Goal: Task Accomplishment & Management: Use online tool/utility

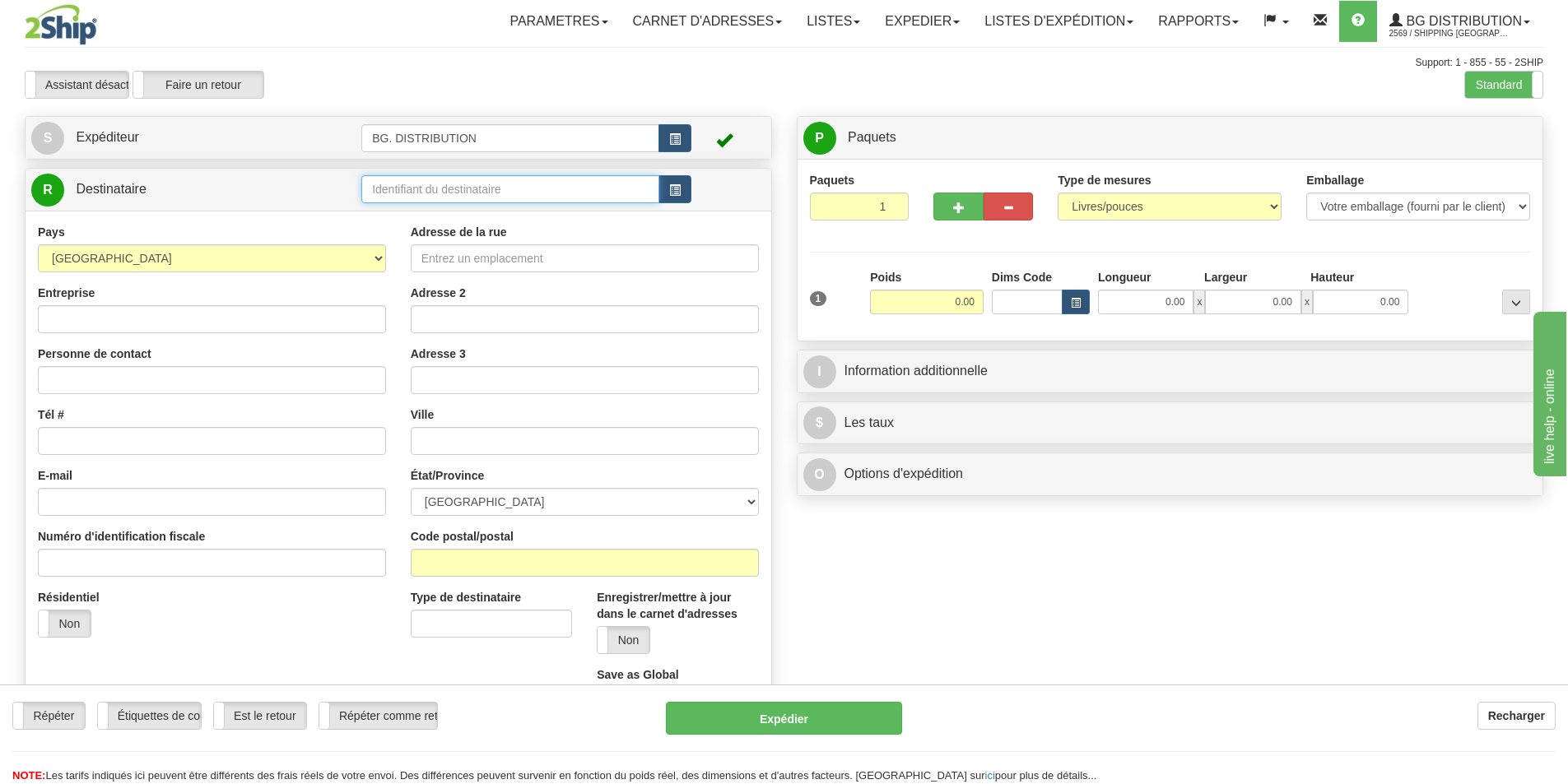
click at [428, 193] on input "text" at bounding box center [510, 189] width 298 height 28
type input "7062"
click button "Supprimer" at bounding box center [0, 0] width 0 height 0
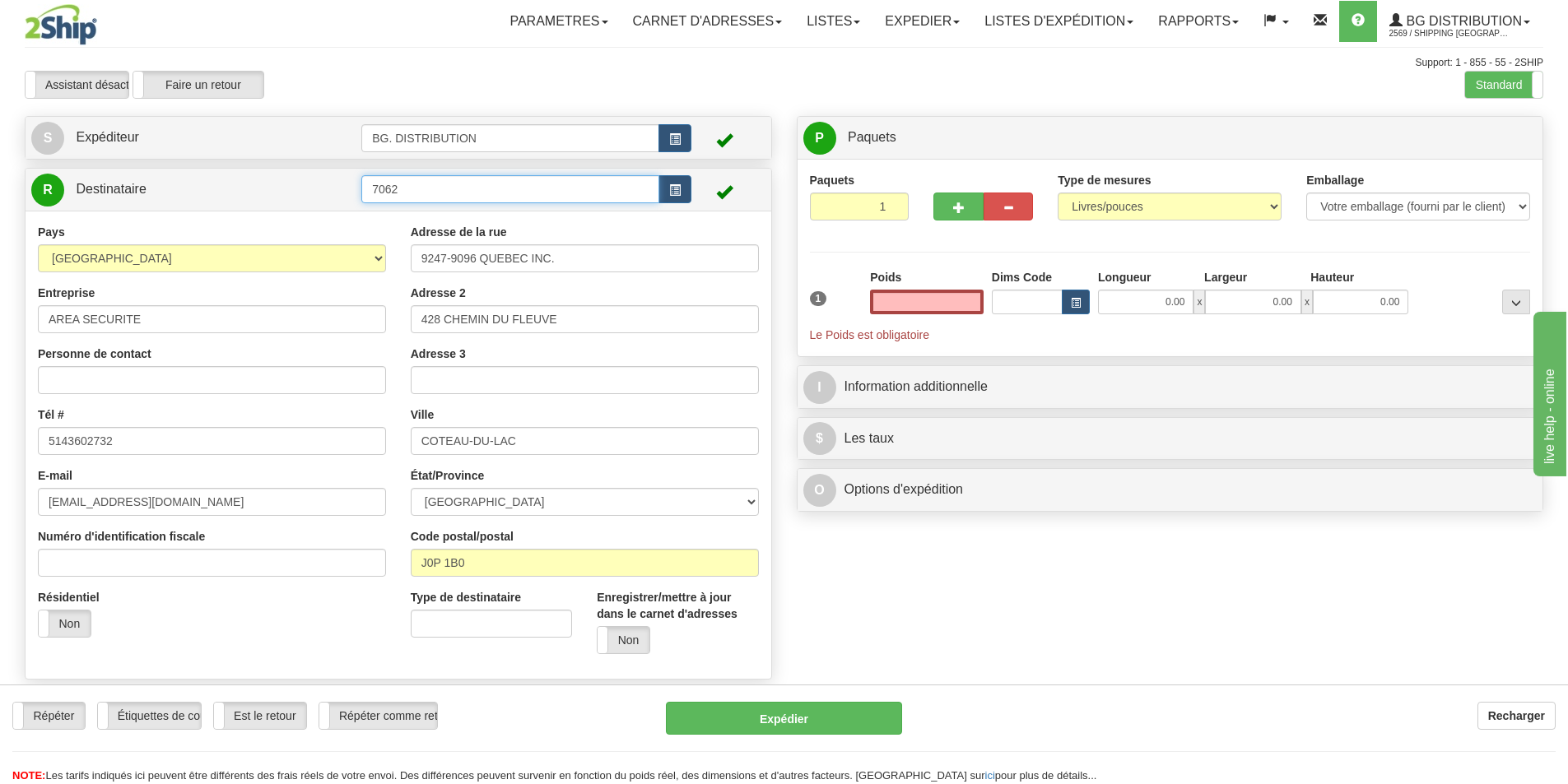
type input "0.00"
click at [436, 186] on input "7062" at bounding box center [510, 189] width 298 height 28
type input "7062."
click button "Supprimer" at bounding box center [0, 0] width 0 height 0
type input "1"
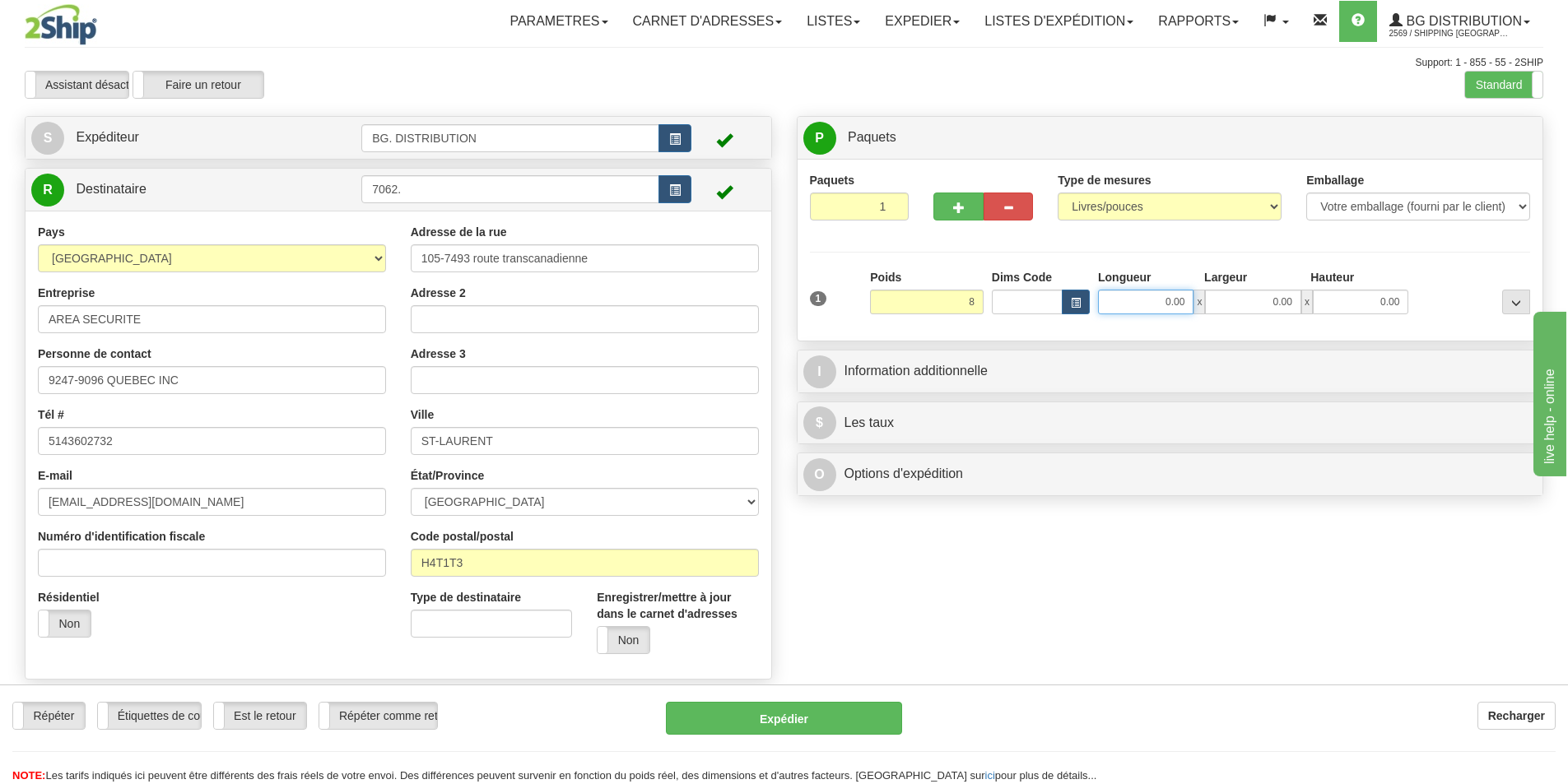
type input "8.00"
click at [1156, 297] on input "0.00" at bounding box center [1145, 301] width 96 height 24
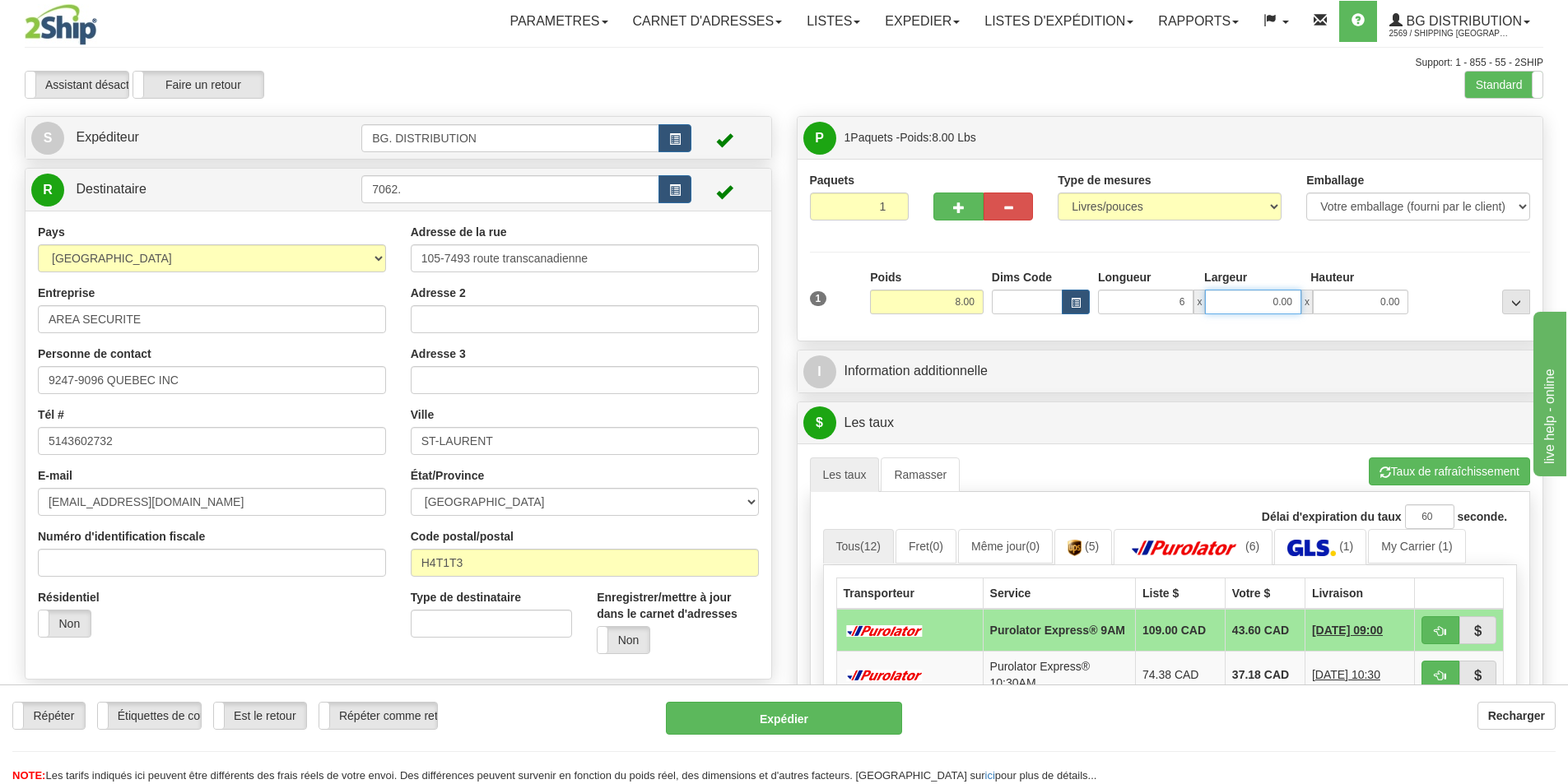
type input "6.00"
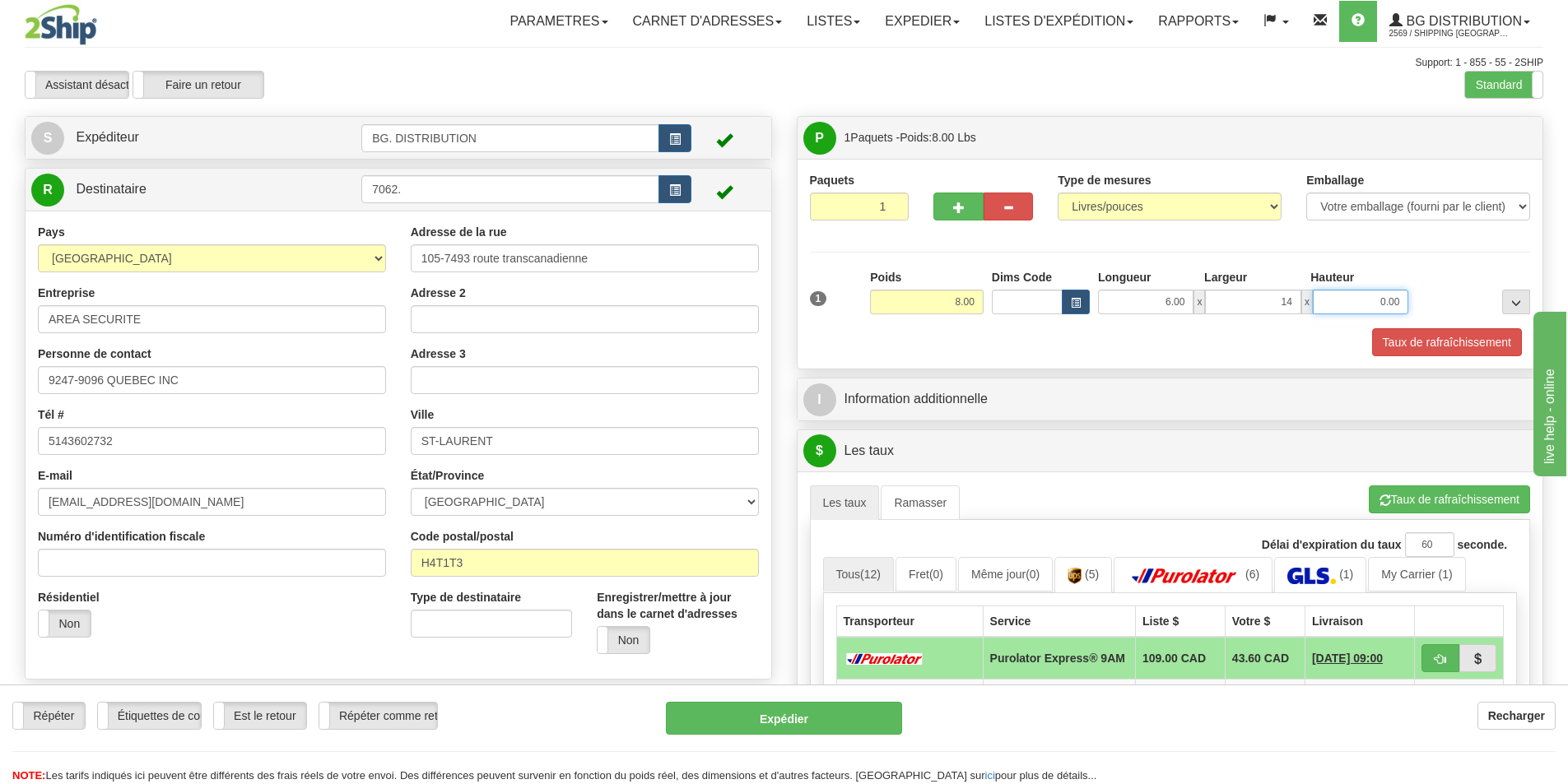
type input "14.00"
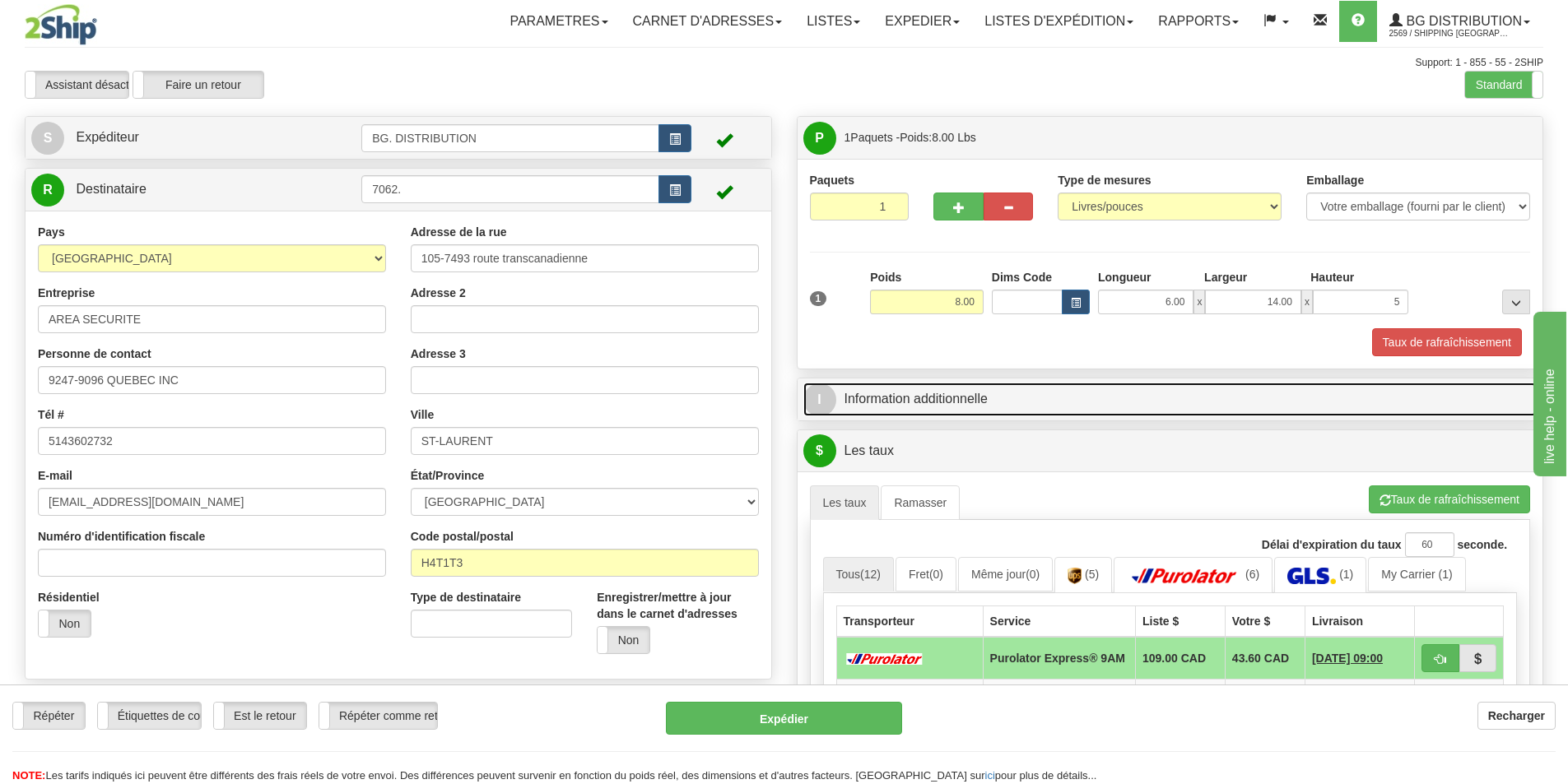
type input "5.00"
click at [994, 398] on link "I Information additionnelle" at bounding box center [1170, 399] width 734 height 34
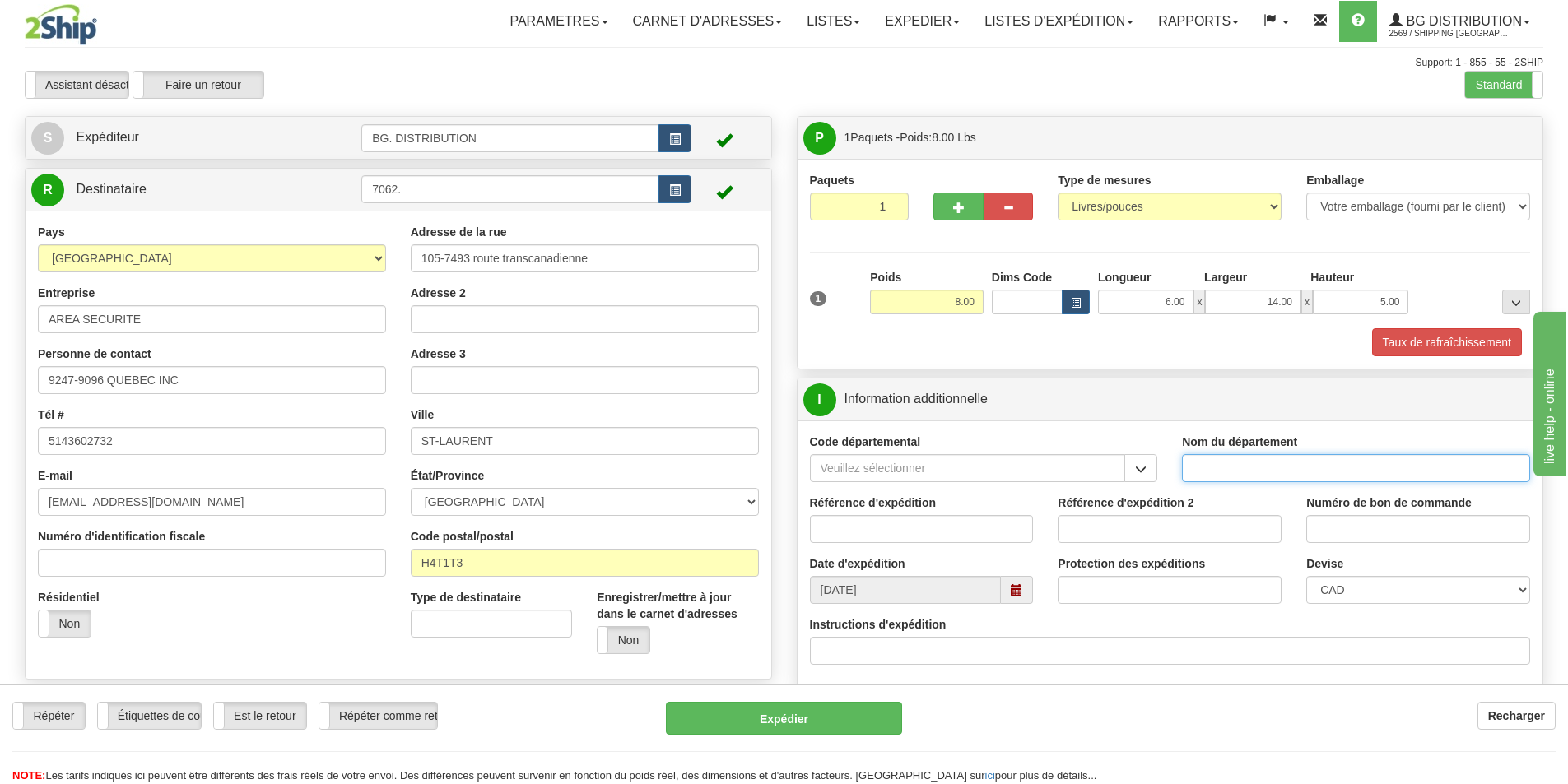
click at [1224, 468] on input "Nom du département" at bounding box center [1355, 468] width 348 height 28
type input "."
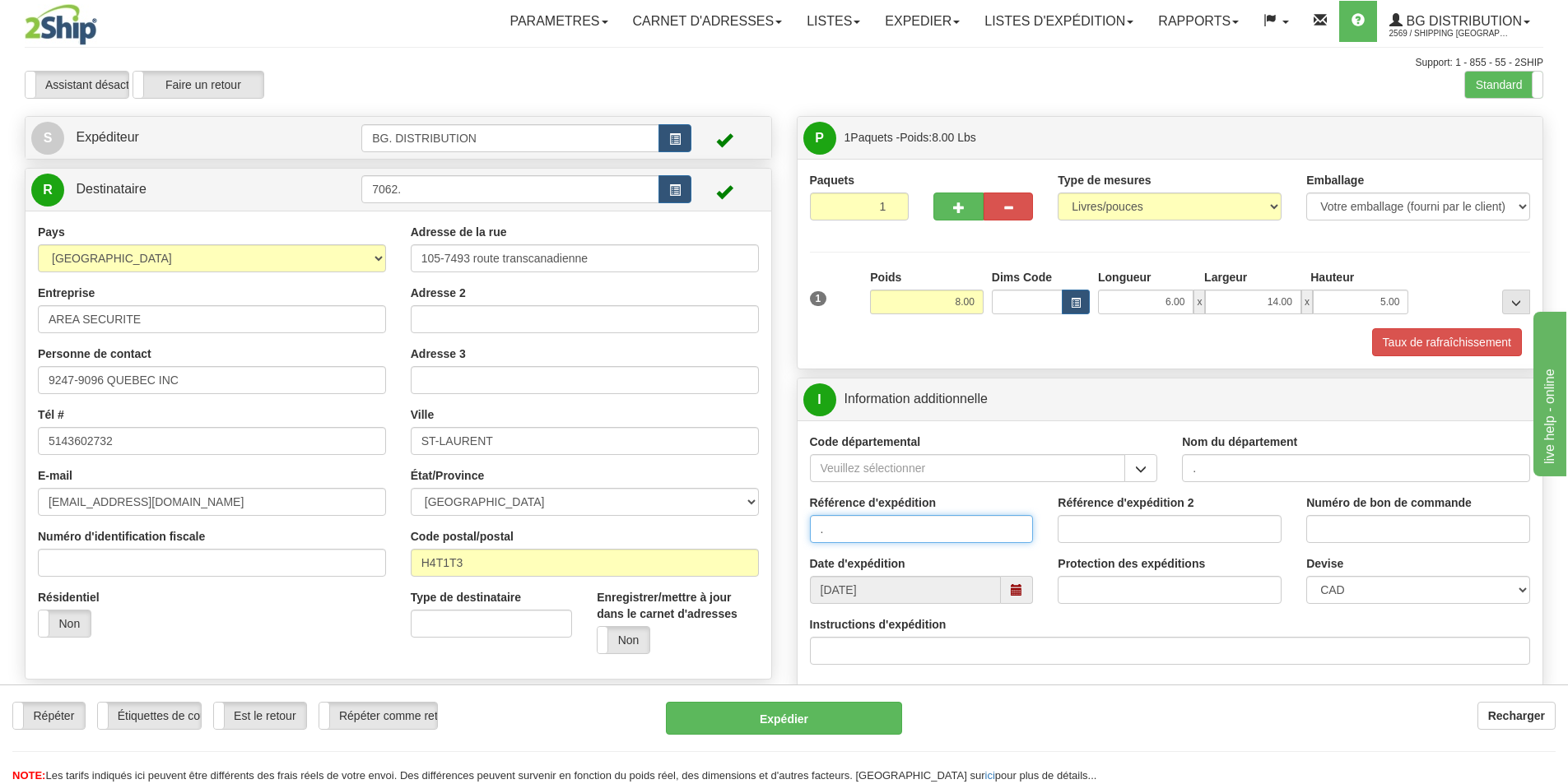
type input "."
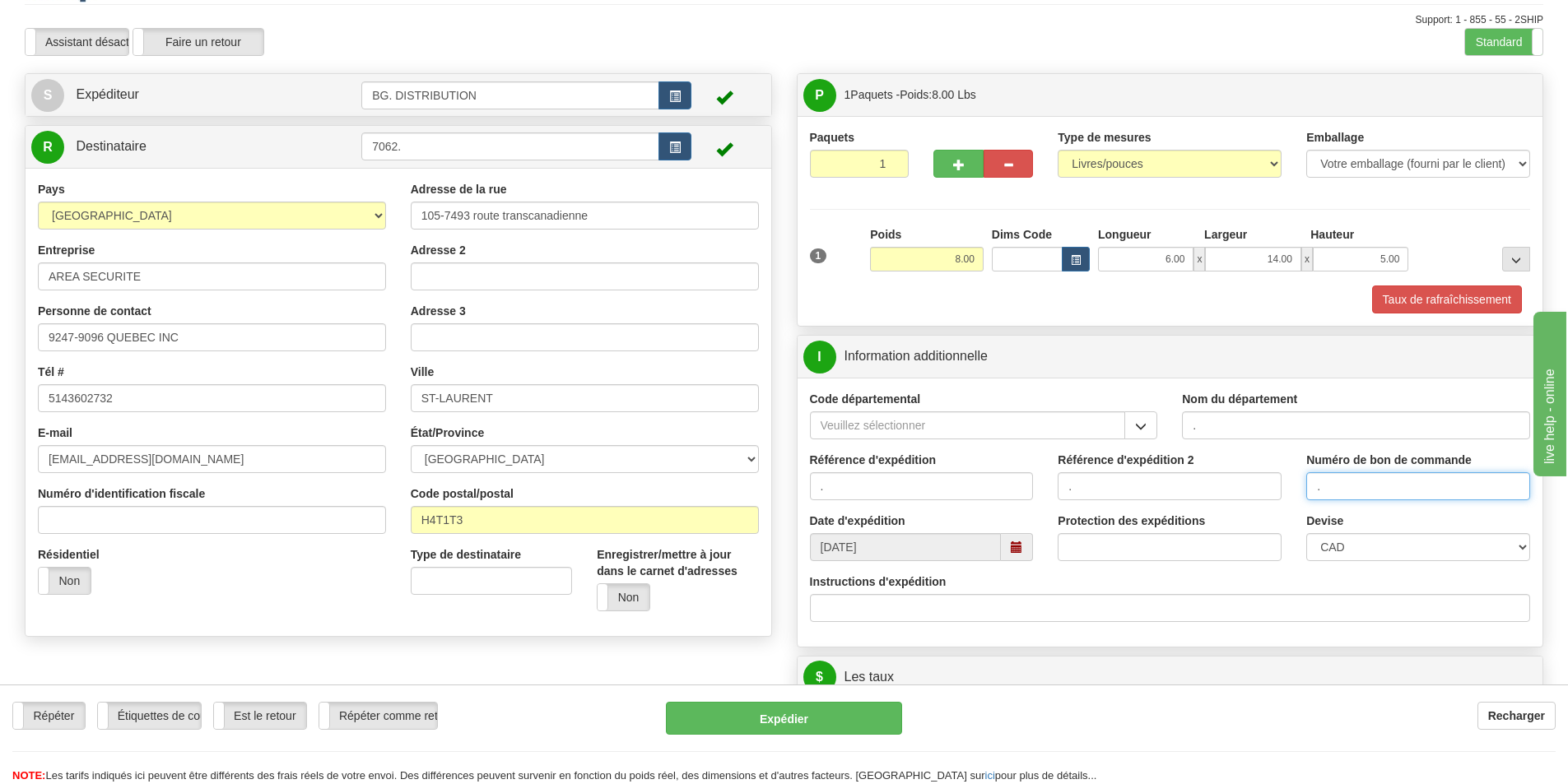
scroll to position [82, 0]
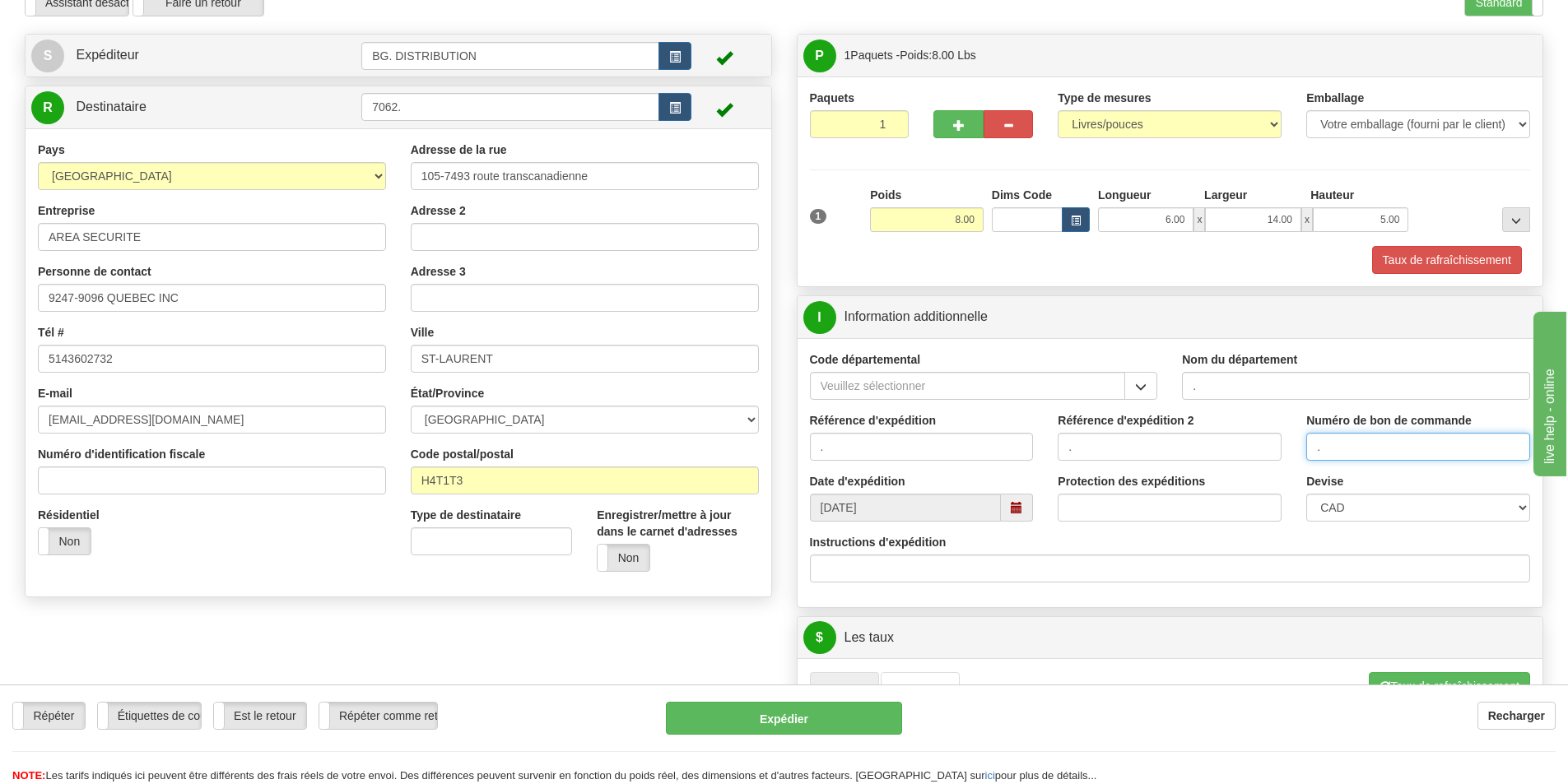
type input "."
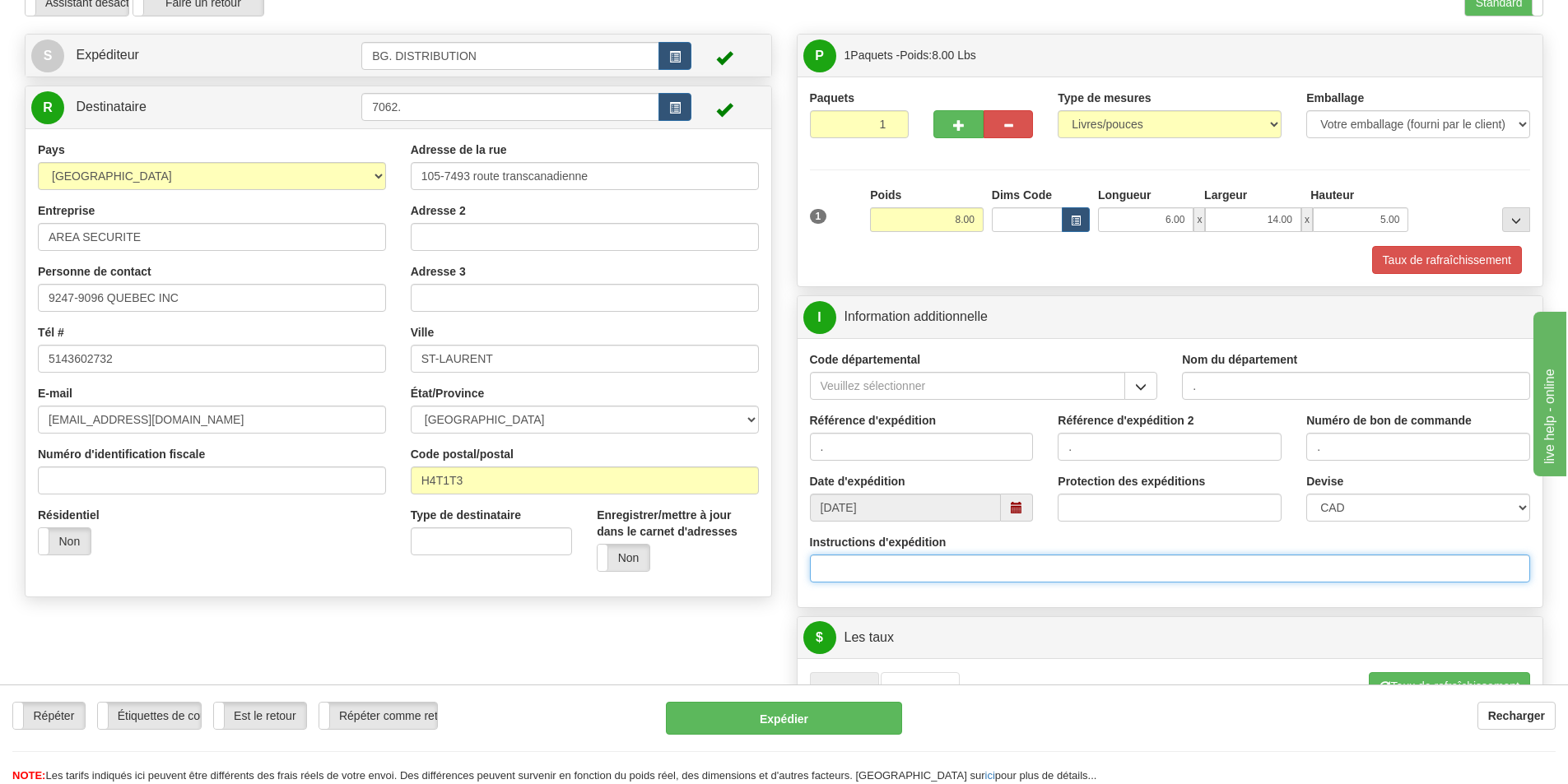
click at [880, 558] on input "Instructions d'expédition" at bounding box center [1170, 568] width 721 height 28
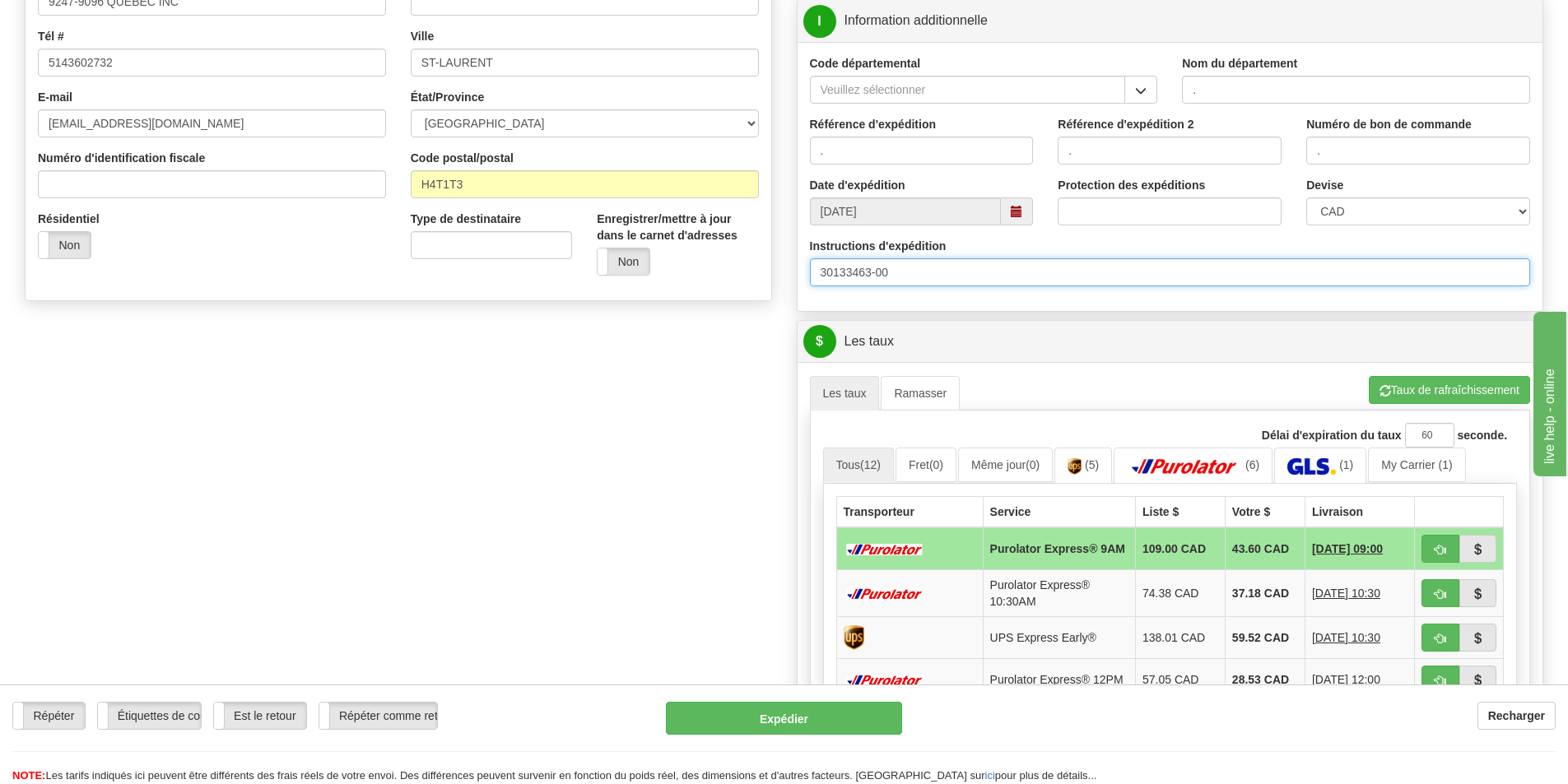
scroll to position [493, 0]
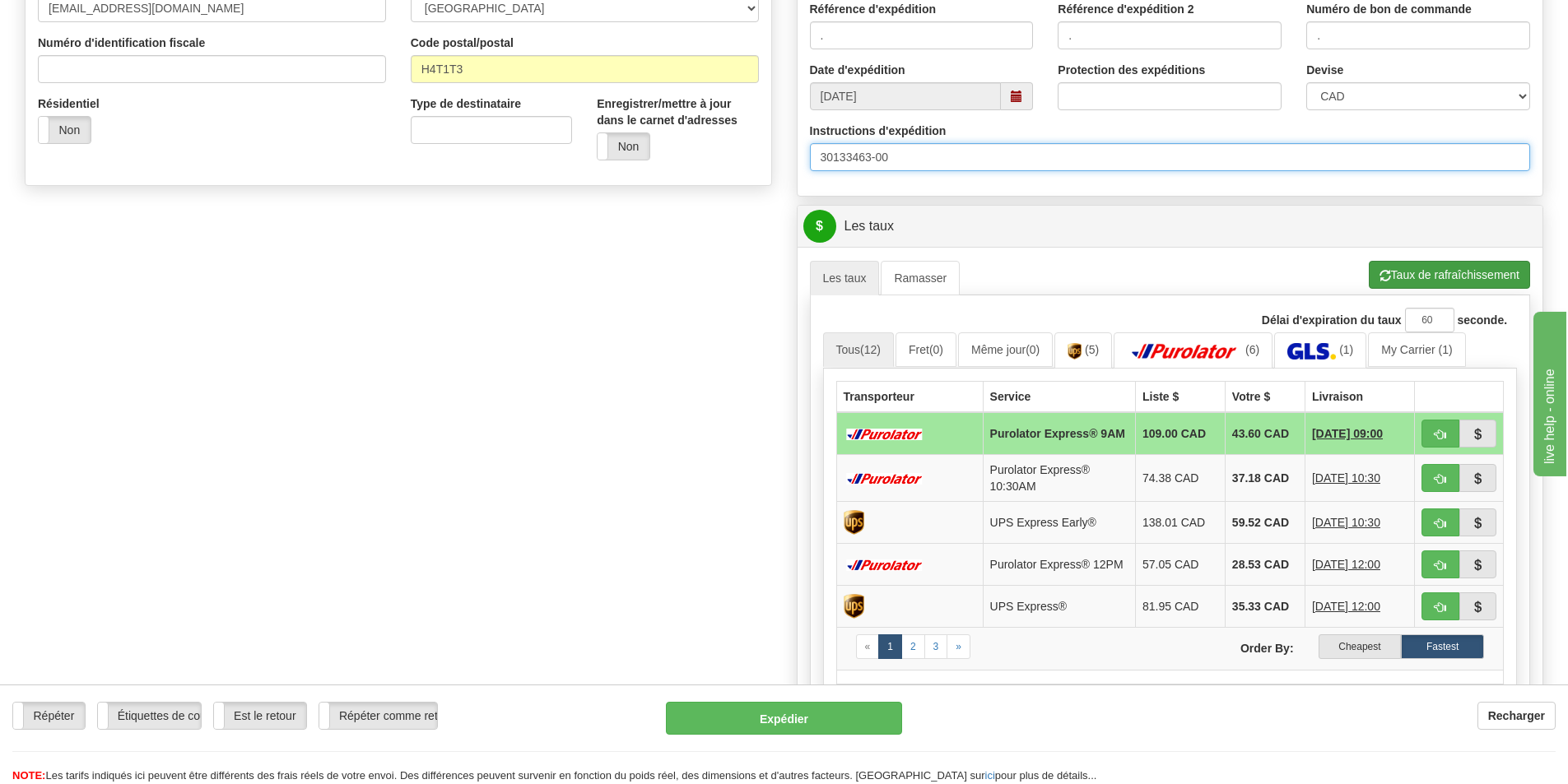
type input "30133463-00"
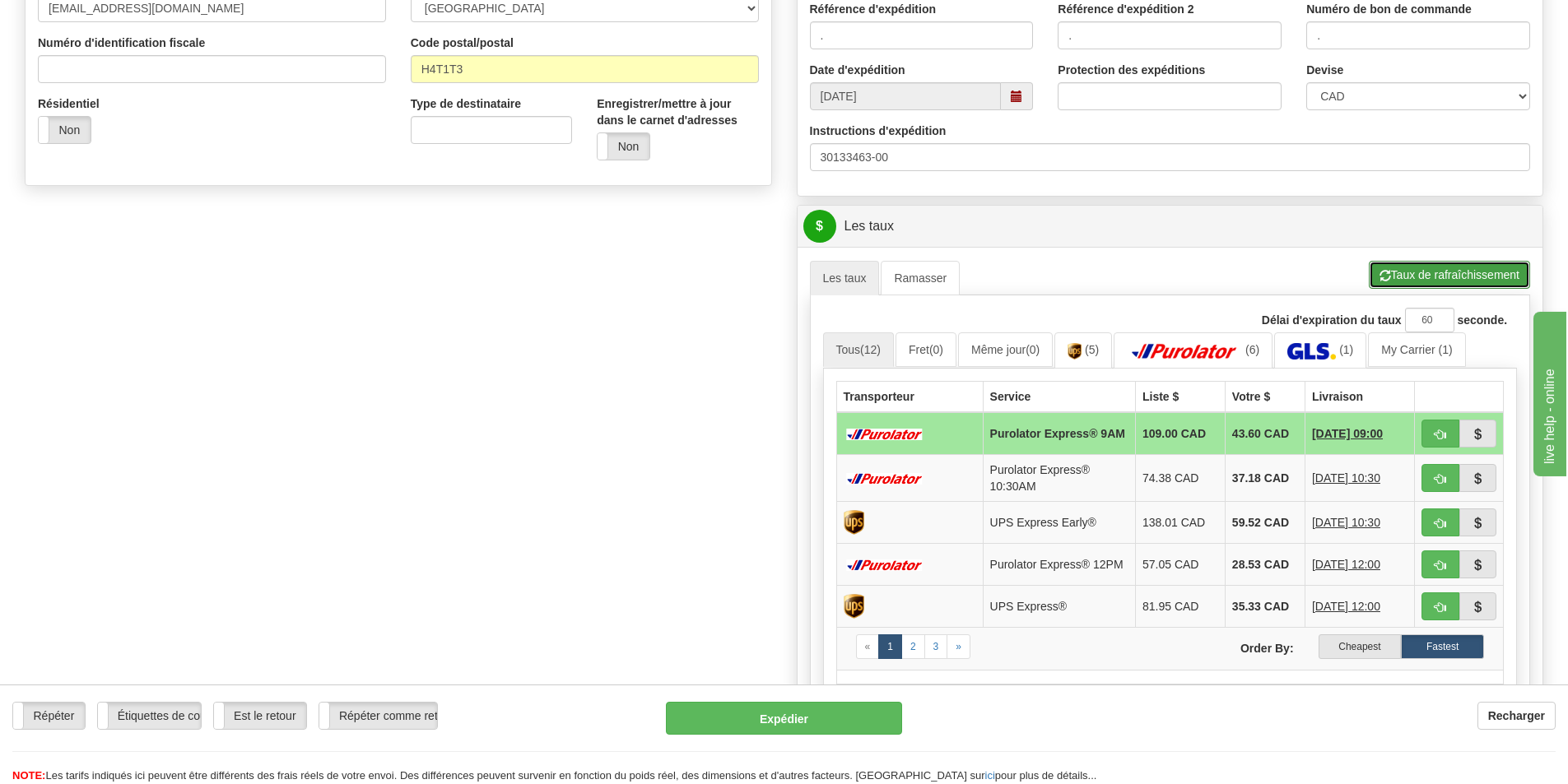
click at [1414, 271] on button "Taux de rafraîchissement" at bounding box center [1449, 274] width 161 height 28
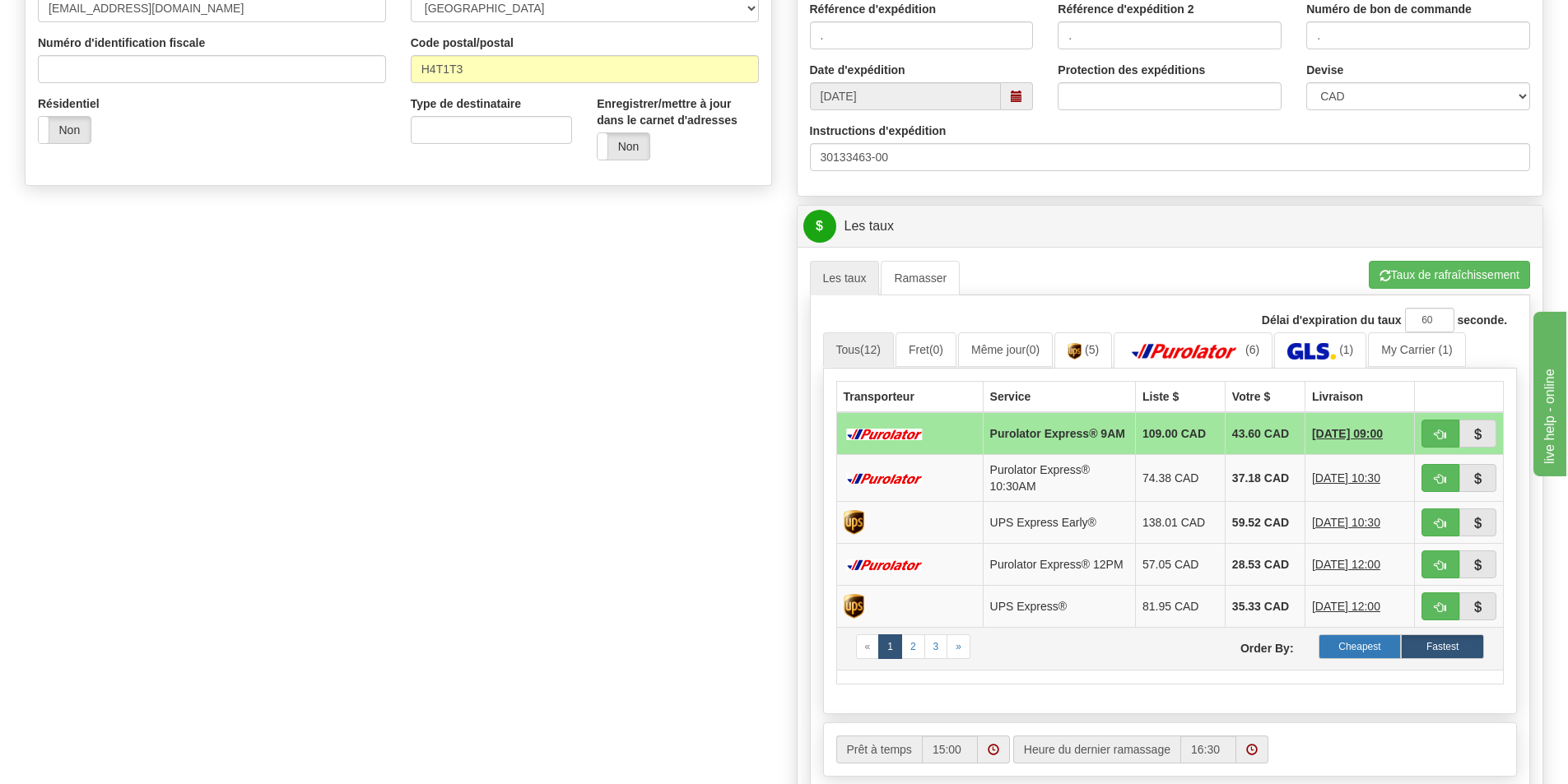
click at [1347, 659] on label "Cheapest" at bounding box center [1359, 646] width 83 height 24
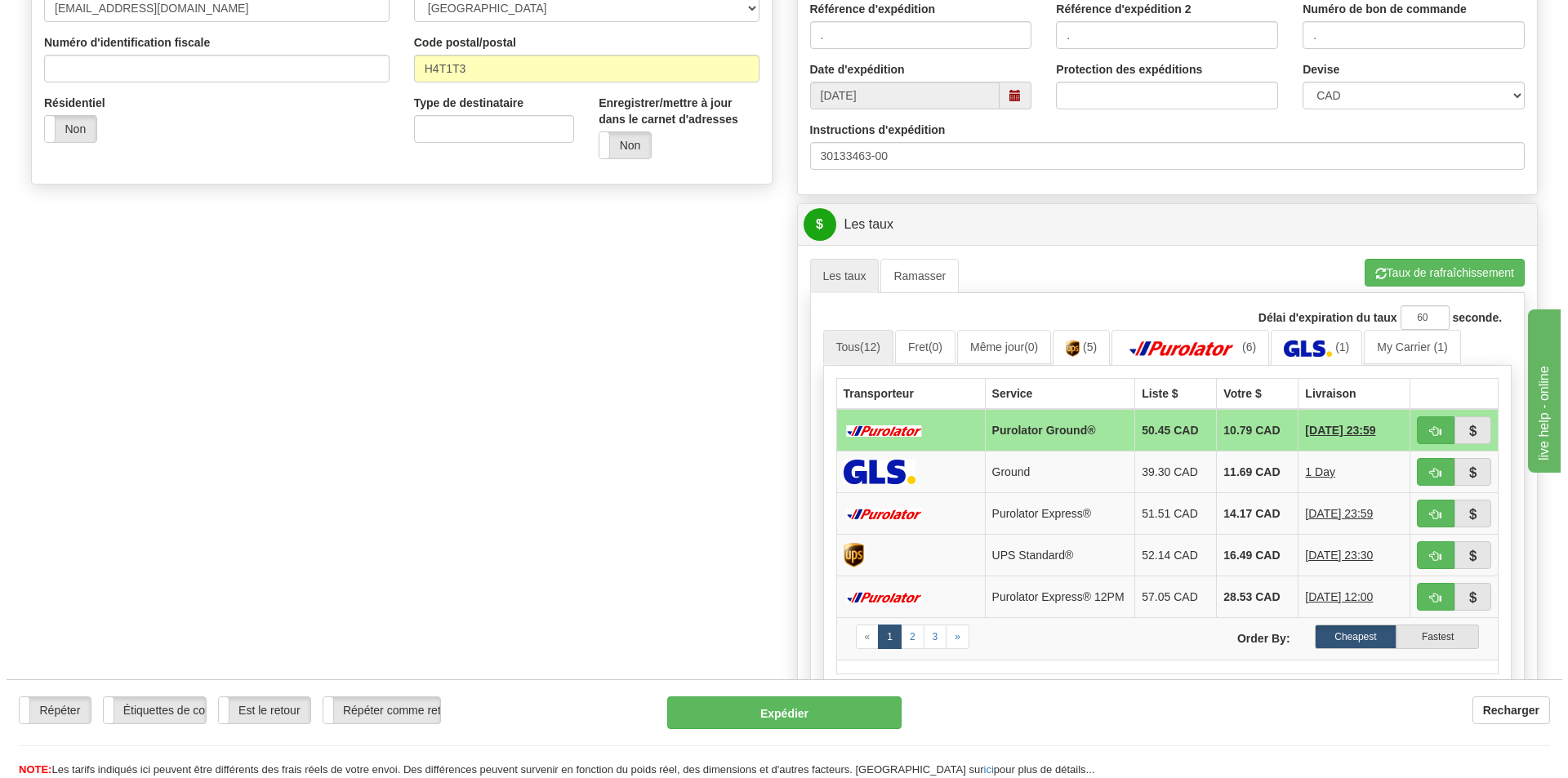
scroll to position [408, 0]
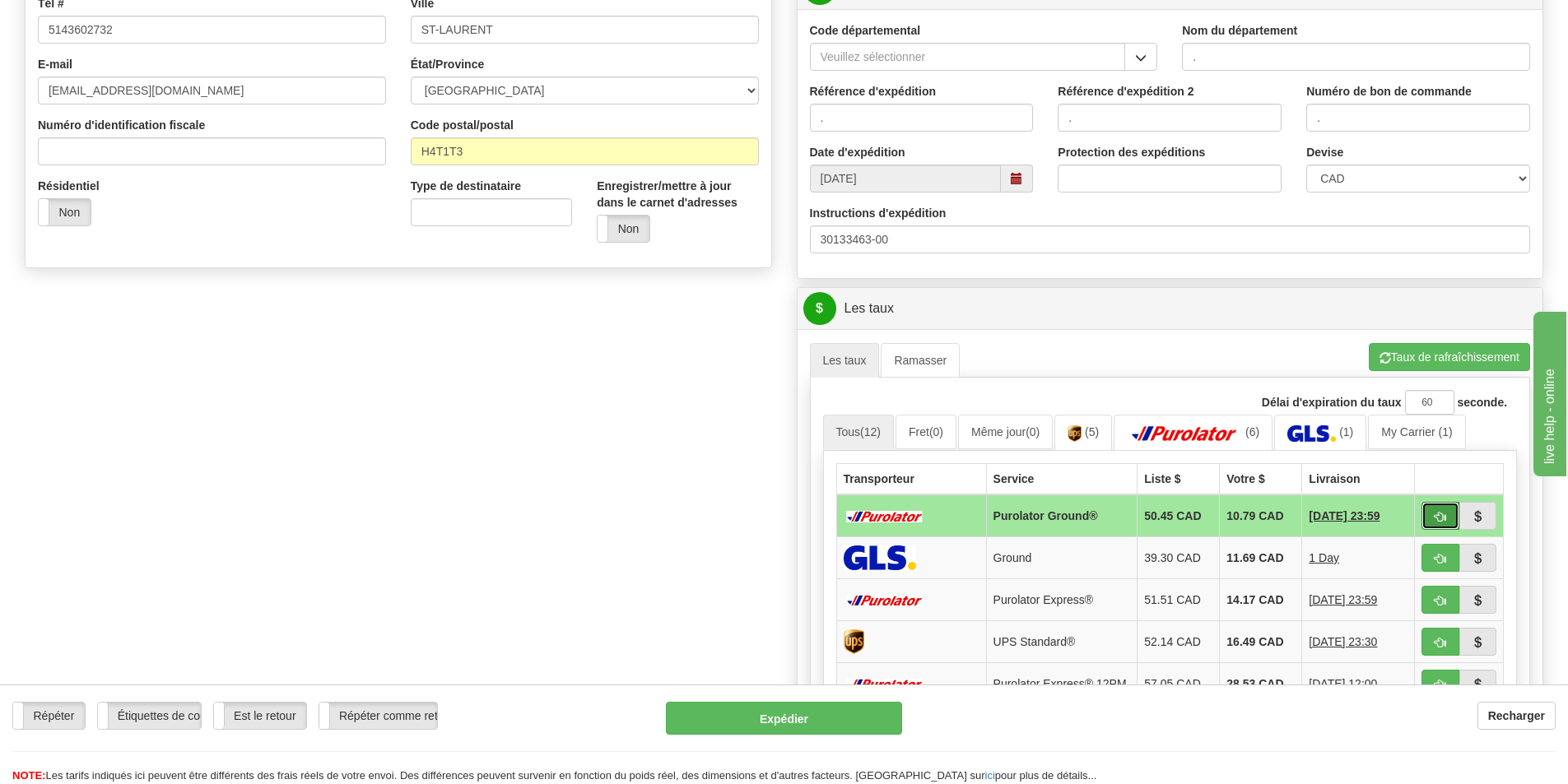
click at [1428, 509] on button "button" at bounding box center [1440, 516] width 37 height 28
type input "260"
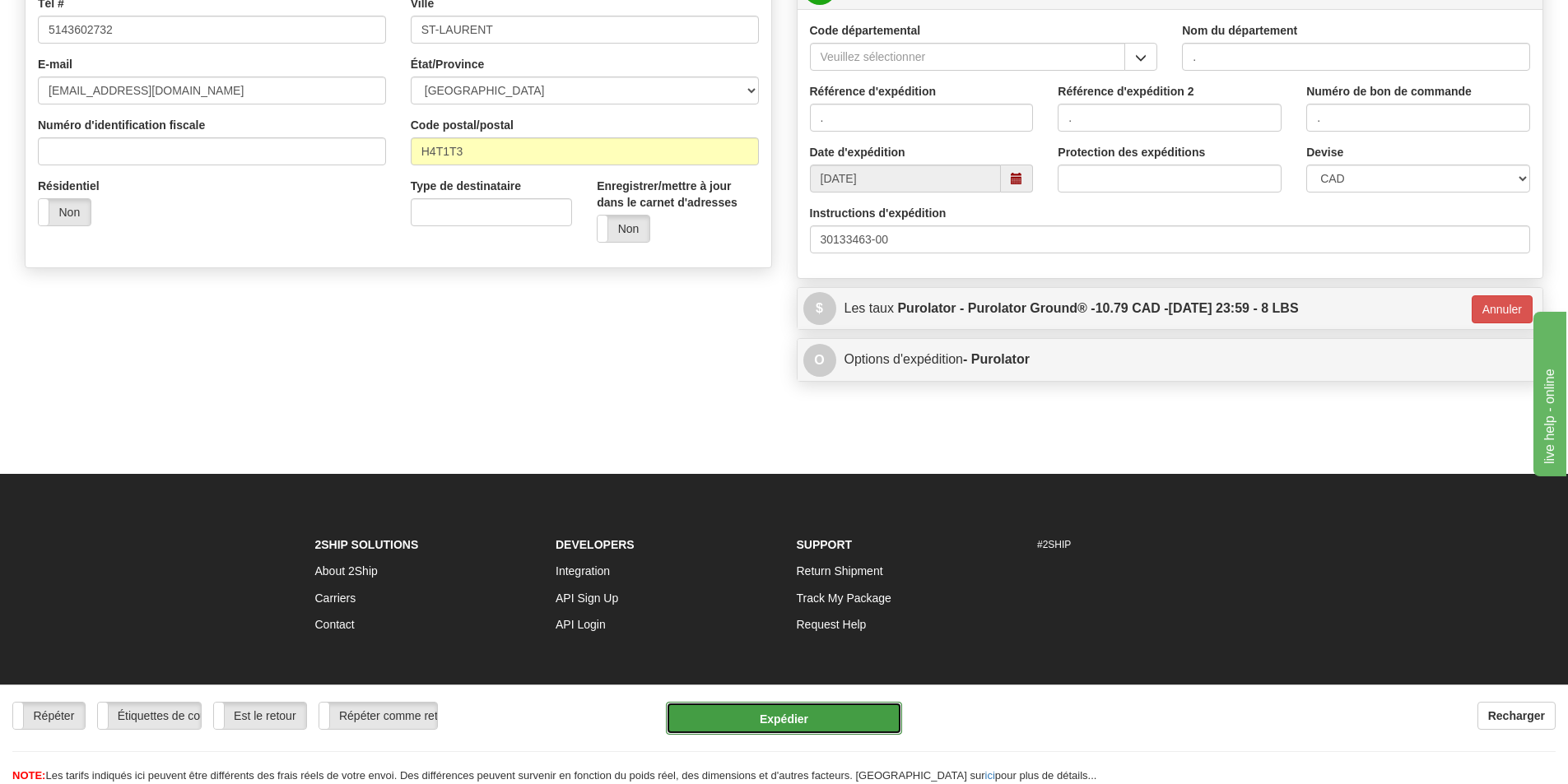
click at [746, 713] on button "Expédier" at bounding box center [784, 718] width 236 height 33
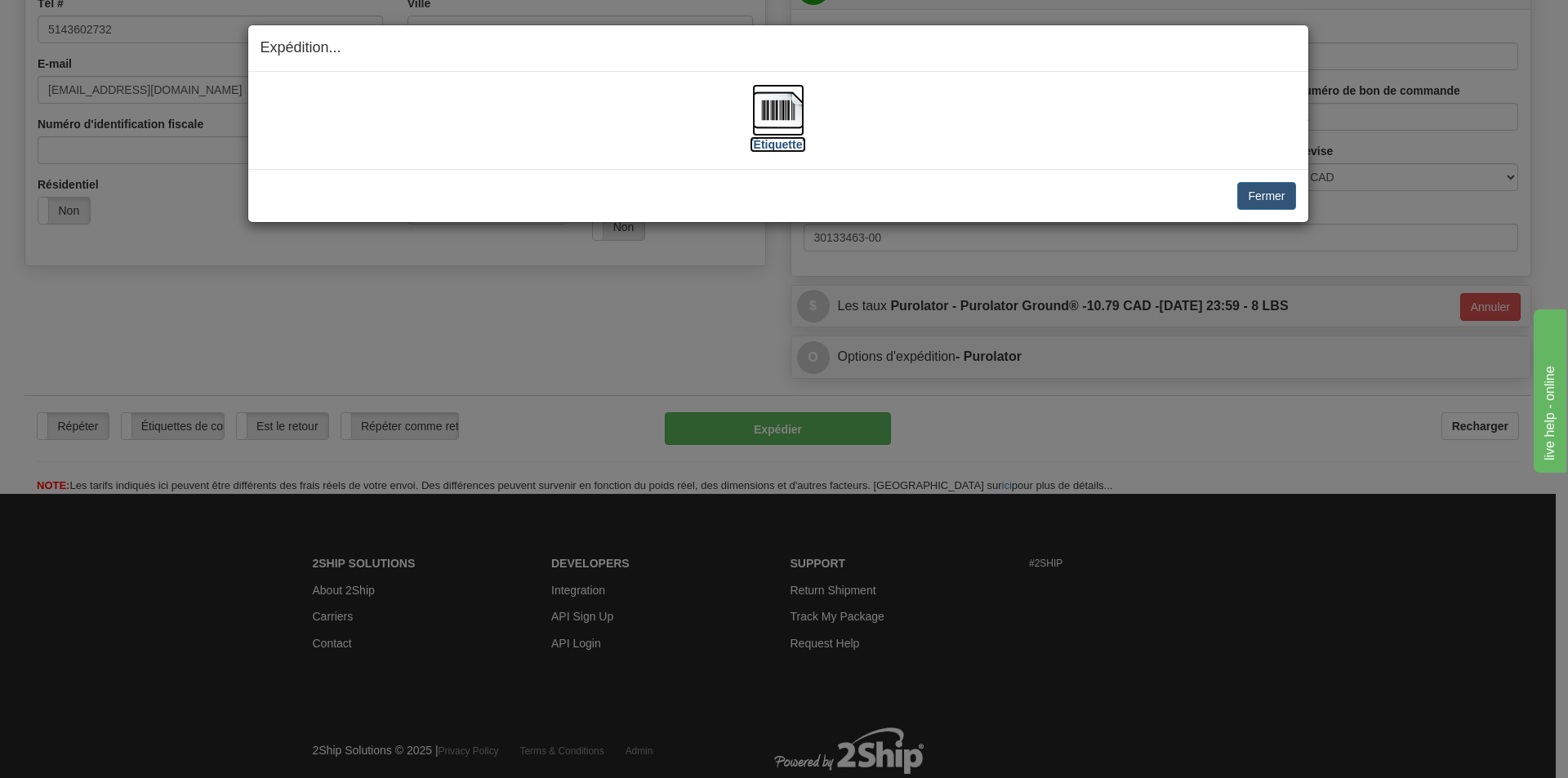
click at [771, 118] on img at bounding box center [778, 110] width 52 height 52
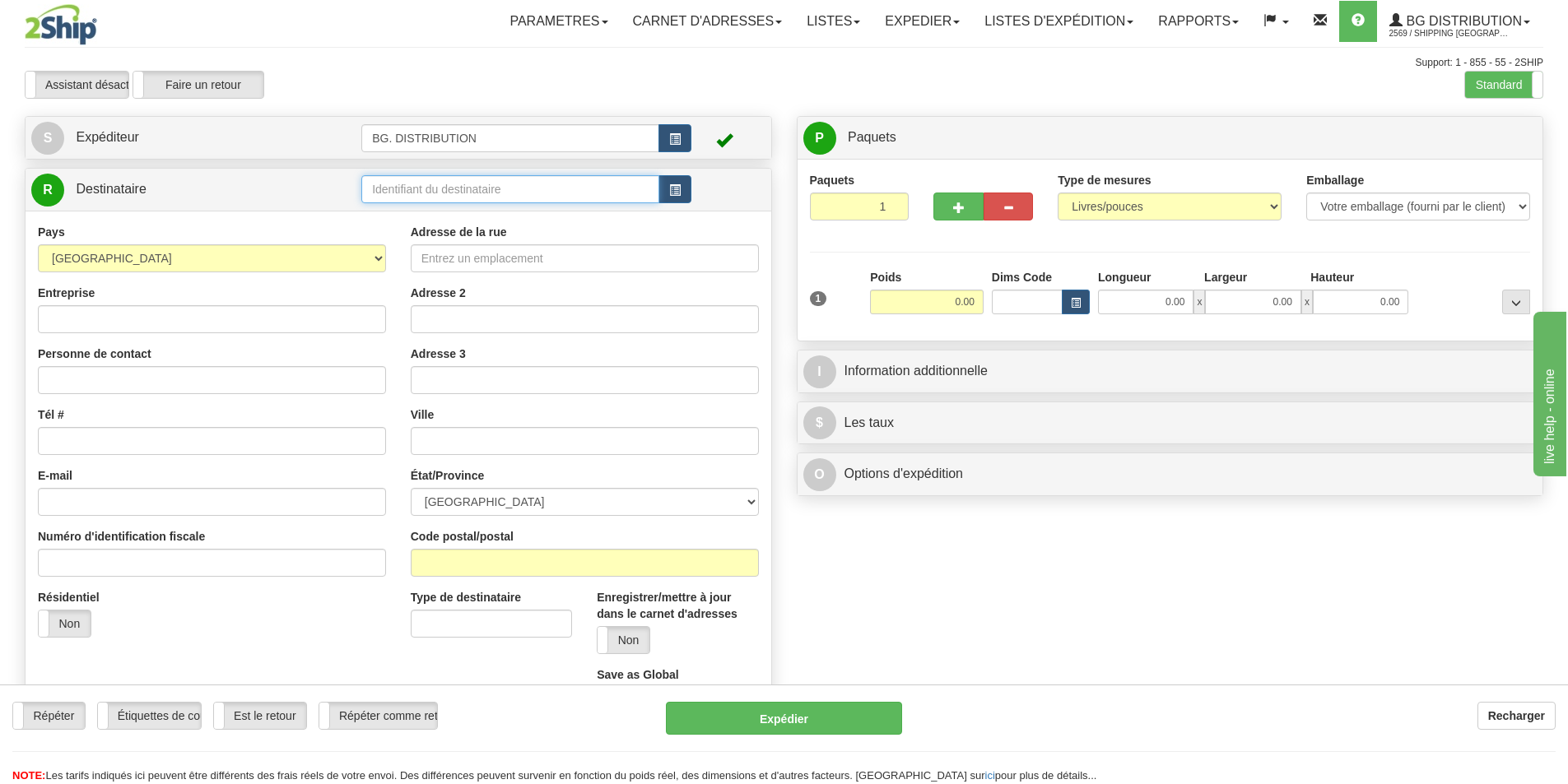
click at [454, 185] on input "text" at bounding box center [510, 189] width 298 height 28
type input "9011"
click button "Supprimer" at bounding box center [0, 0] width 0 height 0
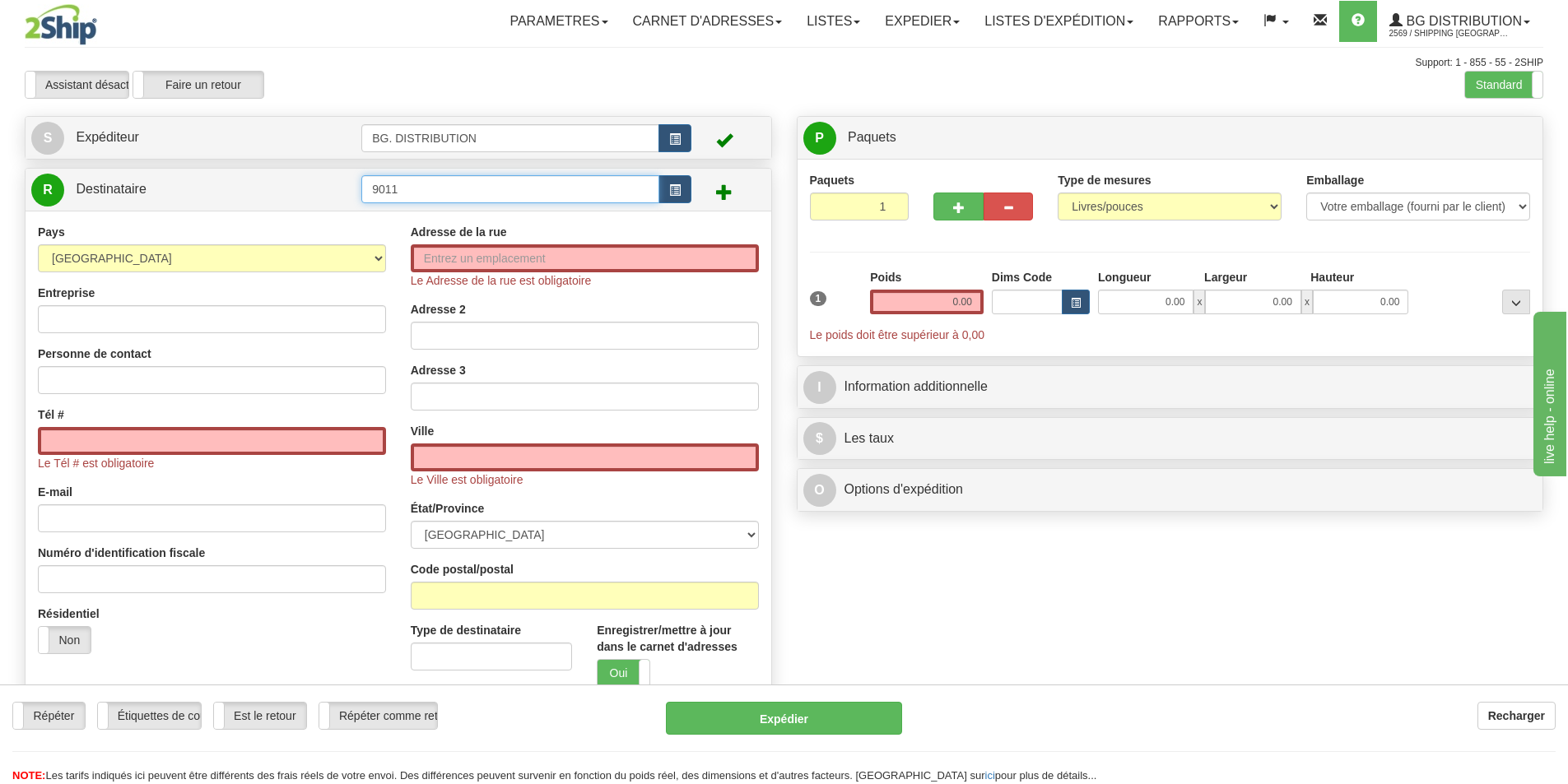
click at [395, 185] on input "9011" at bounding box center [510, 189] width 298 height 28
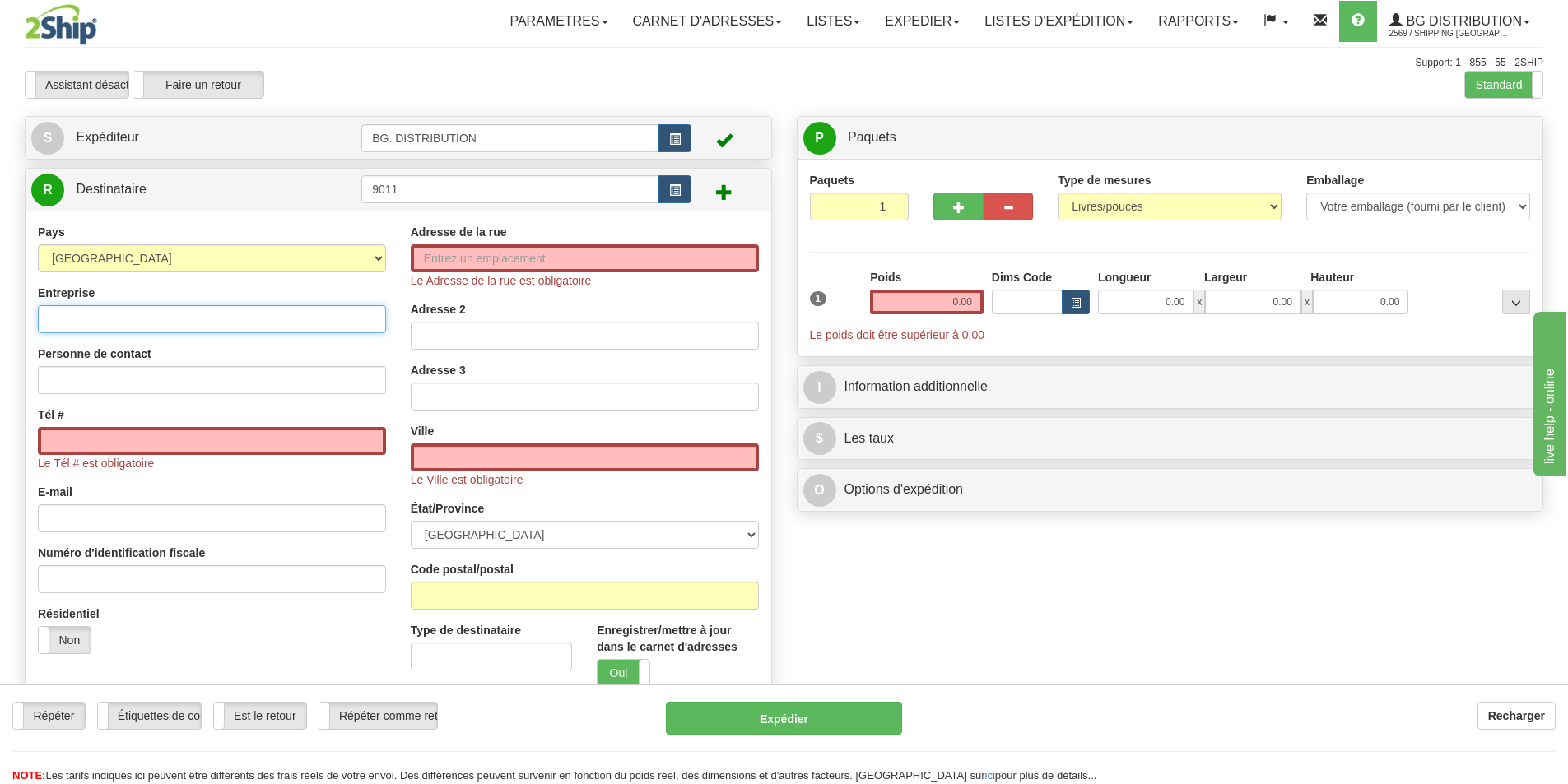
click at [126, 327] on input "Entreprise" at bounding box center [211, 319] width 348 height 28
type input "e"
click at [196, 318] on input "ÉCOLE DE TECHNO. SUPÉRIEUR" at bounding box center [211, 319] width 348 height 28
type input "ÉCOLE DE TECHNO. SUPERIEUR"
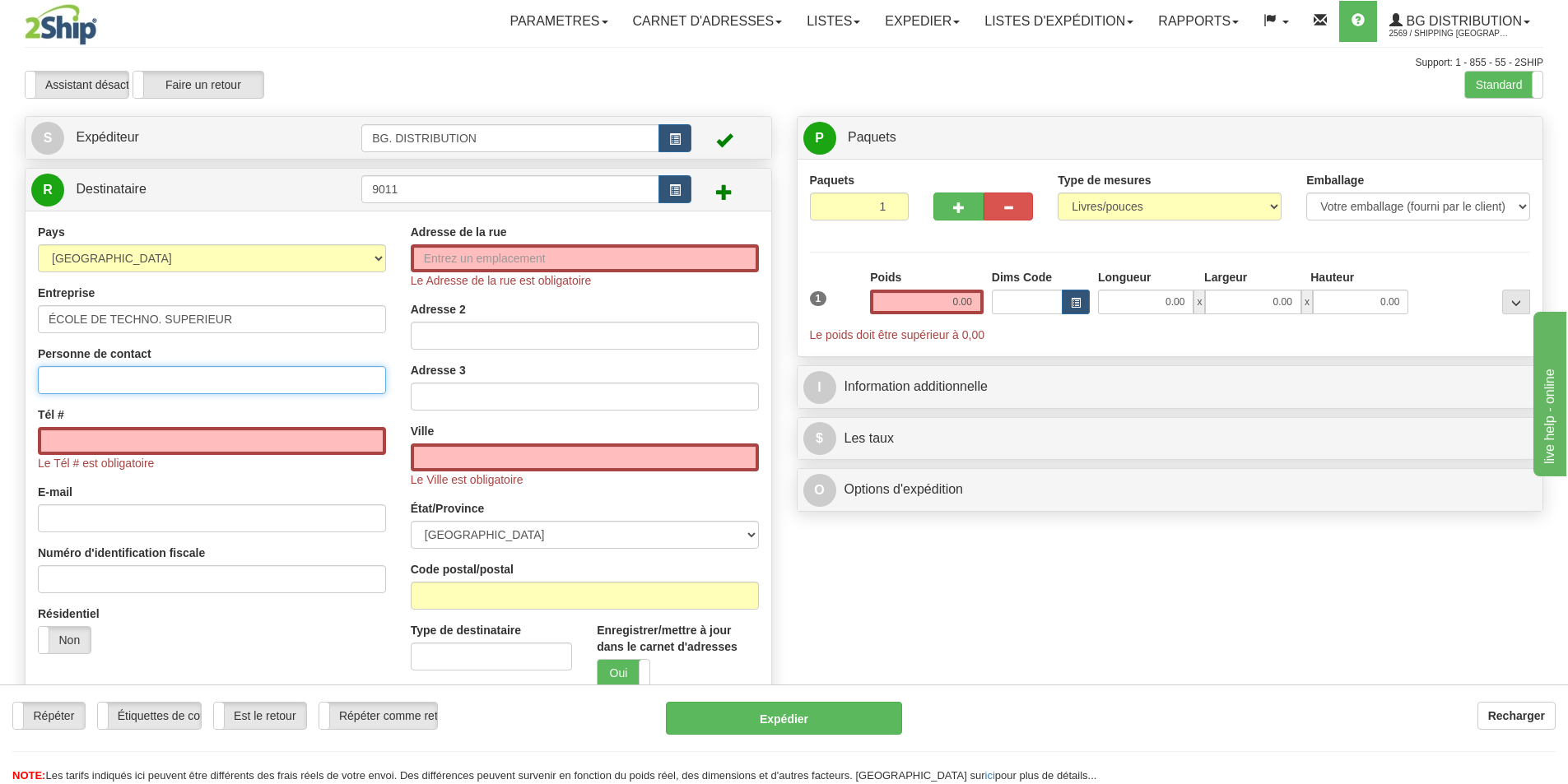
click at [103, 383] on input "Personne de contact" at bounding box center [211, 380] width 348 height 28
click at [84, 439] on input "Tél #" at bounding box center [211, 441] width 348 height 28
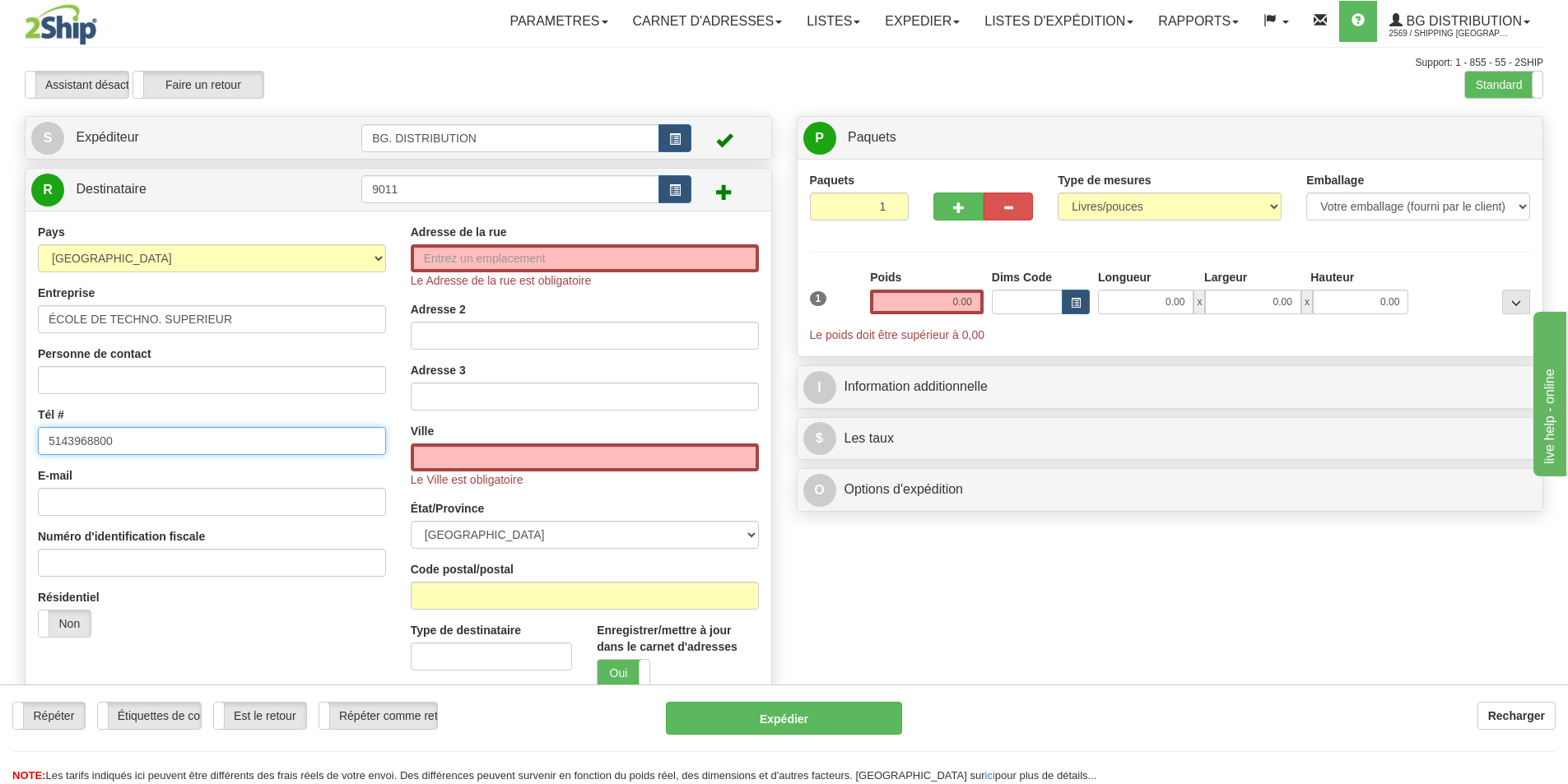
type input "5143968800"
click at [451, 256] on input "Adresse de la rue" at bounding box center [584, 258] width 348 height 28
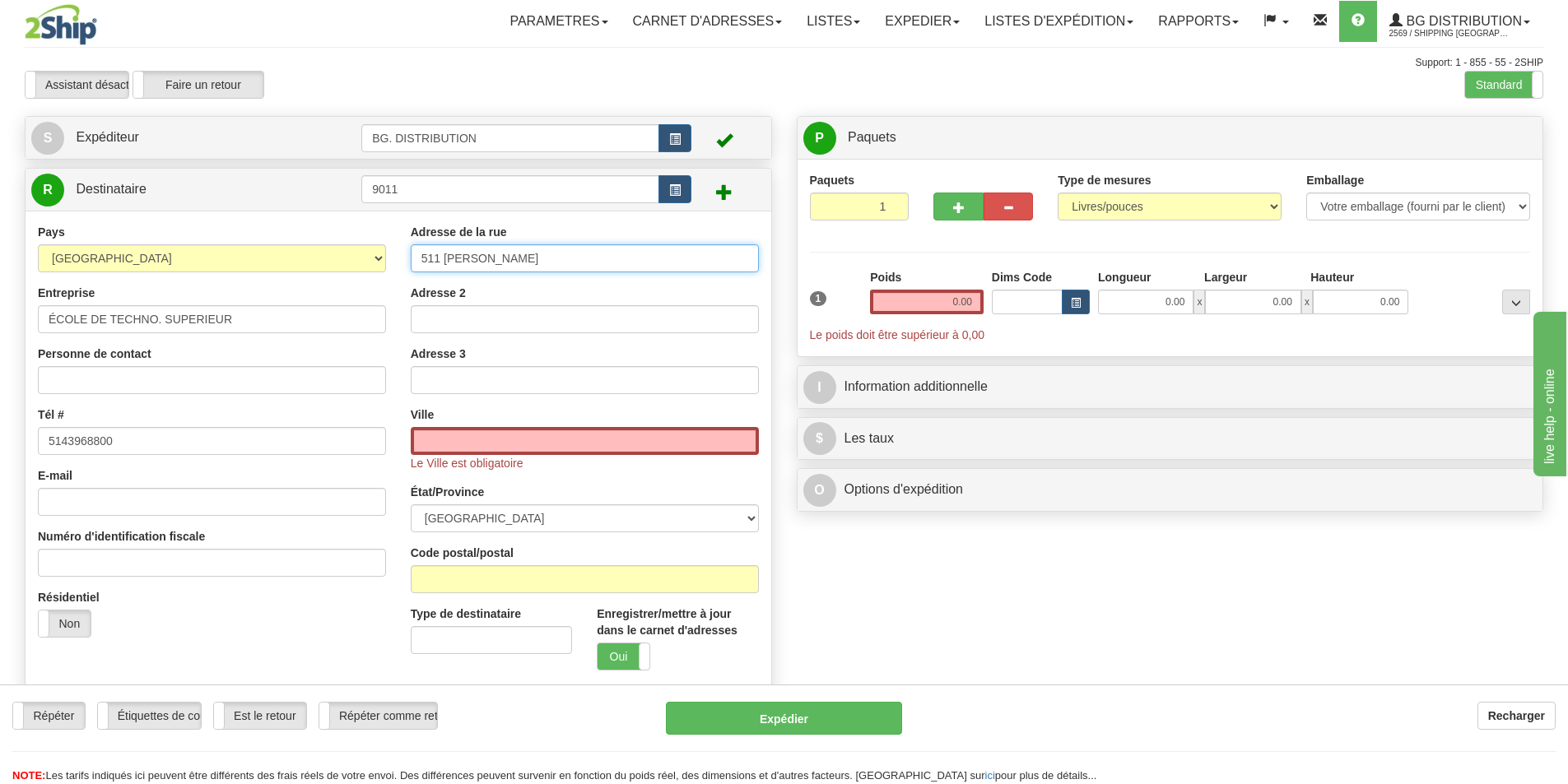
type input "511 JEAN D'ESTREES"
click at [467, 312] on input "Adresse 2" at bounding box center [584, 319] width 348 height 28
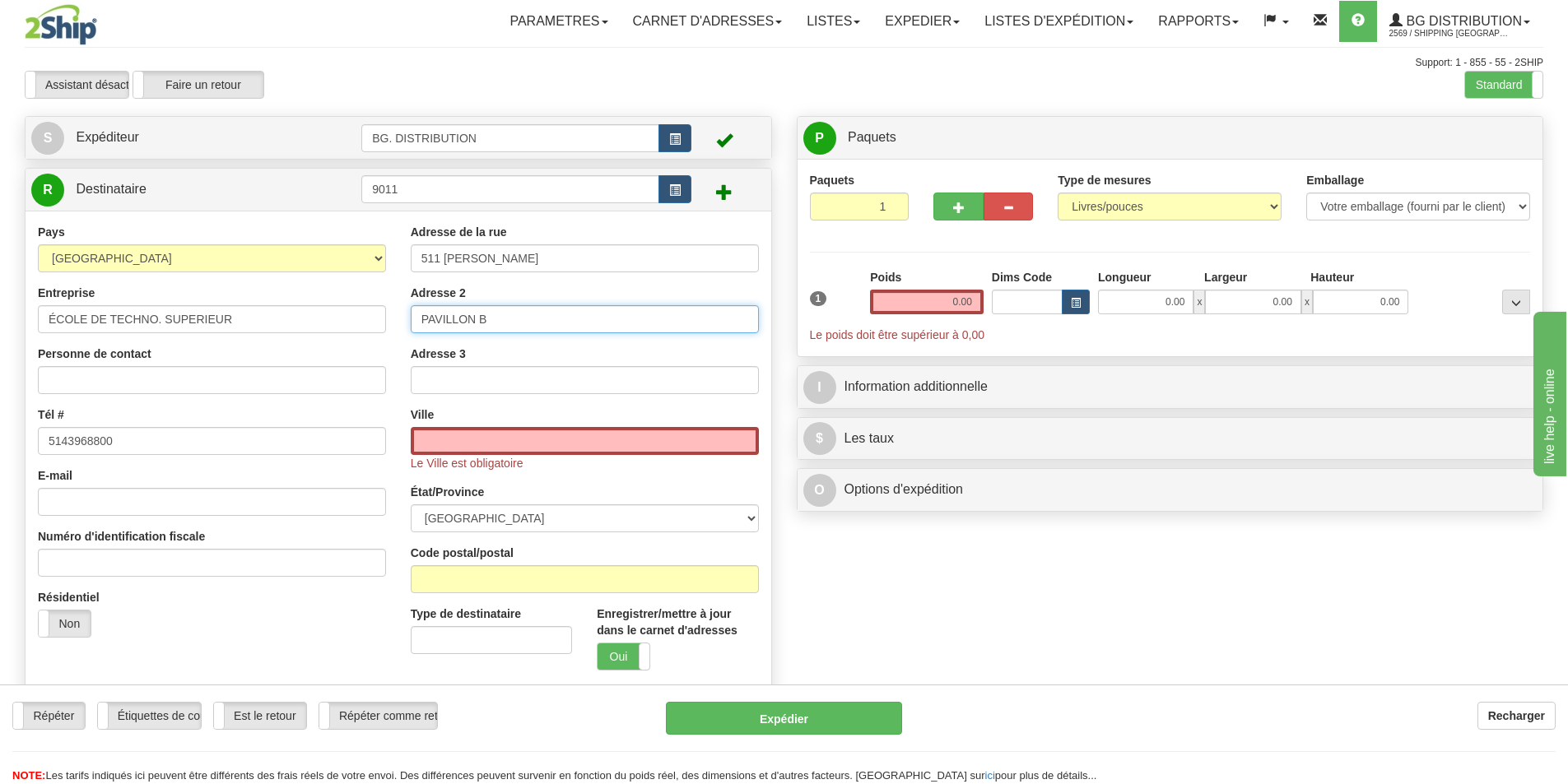
type input "PAVILLON B"
click at [497, 439] on input "text" at bounding box center [584, 441] width 348 height 28
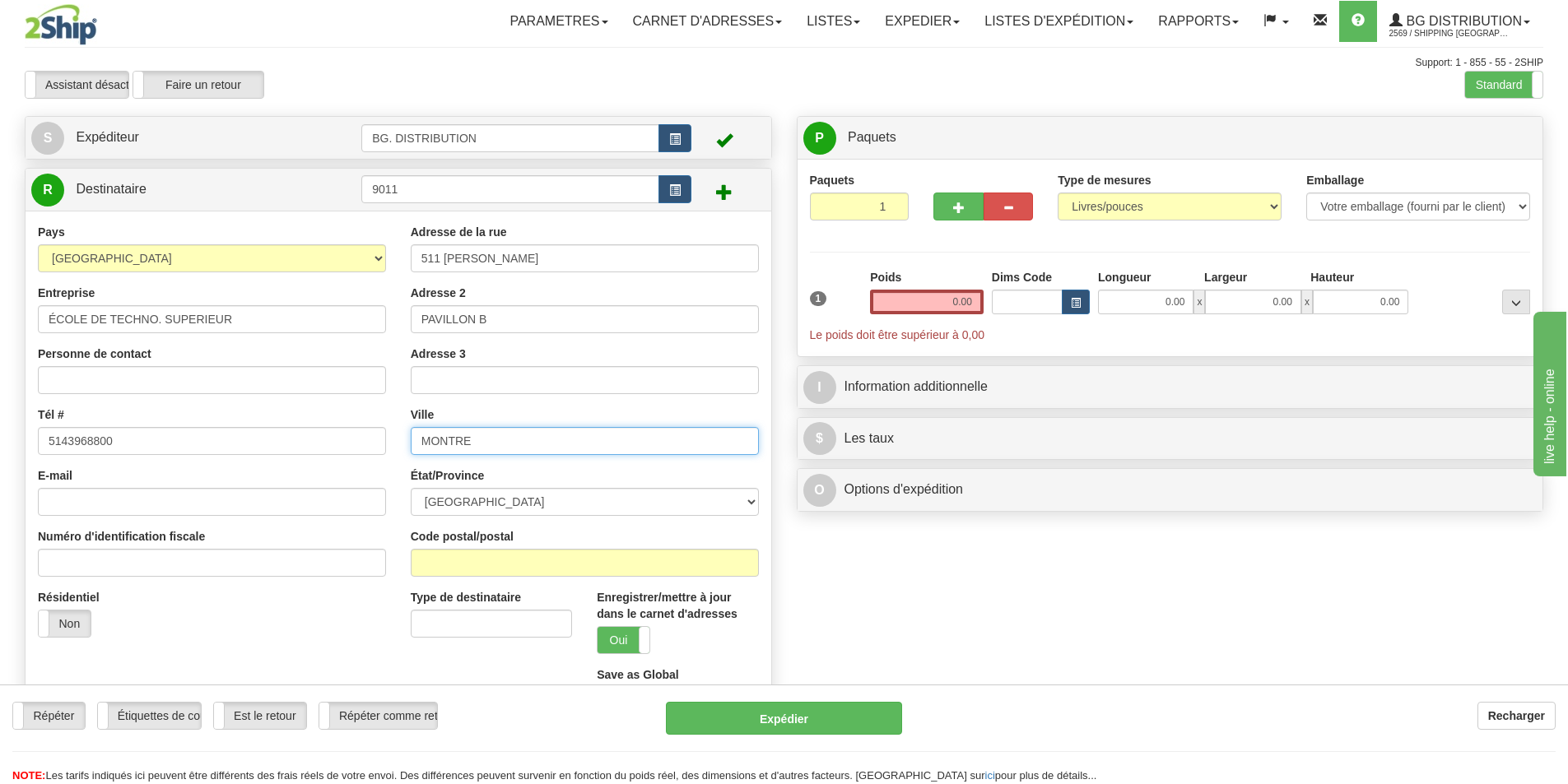
type input "MONTREAL"
select select "QC"
click at [493, 559] on input "H1W 3Z5" at bounding box center [584, 563] width 348 height 28
drag, startPoint x: 491, startPoint y: 558, endPoint x: 423, endPoint y: 552, distance: 68.3
click at [423, 552] on input "H1W 3Z5" at bounding box center [584, 563] width 348 height 28
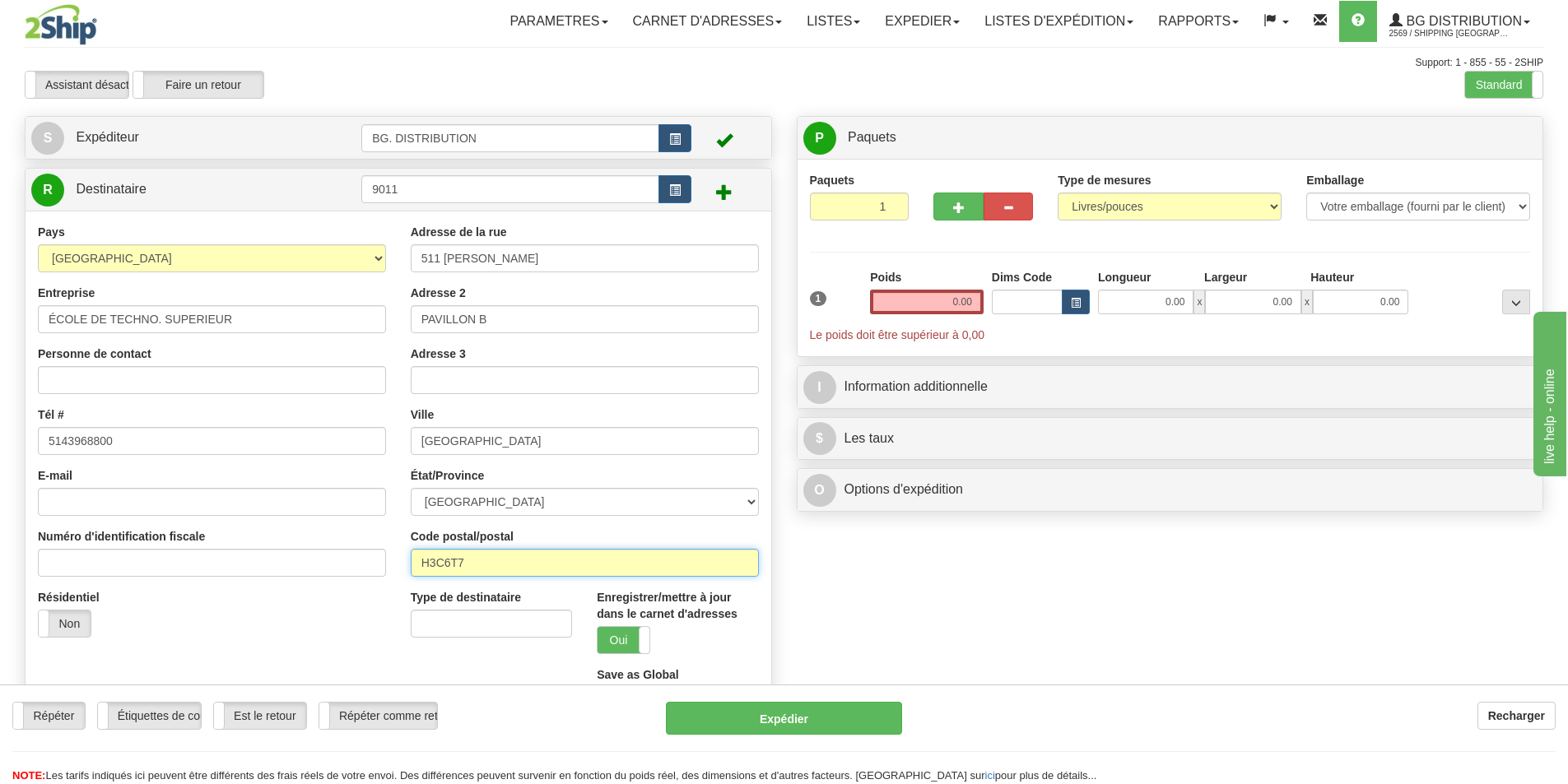
type input "H3C6T7"
click at [957, 303] on input "0.00" at bounding box center [927, 301] width 113 height 24
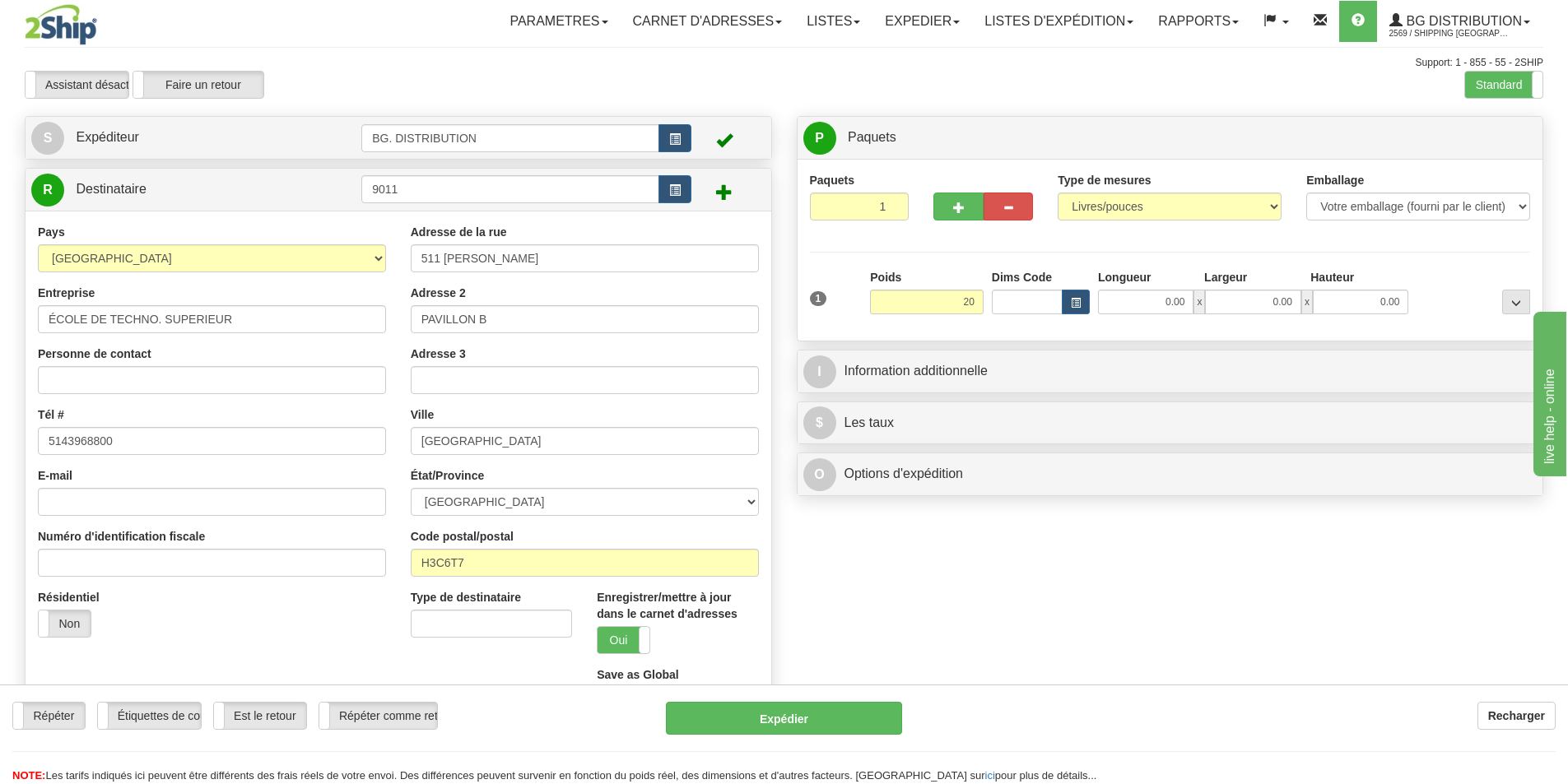
type input "20.00"
click at [1152, 314] on div "1 Poids 20.00 Dims Code 0.00" at bounding box center [1170, 298] width 729 height 58
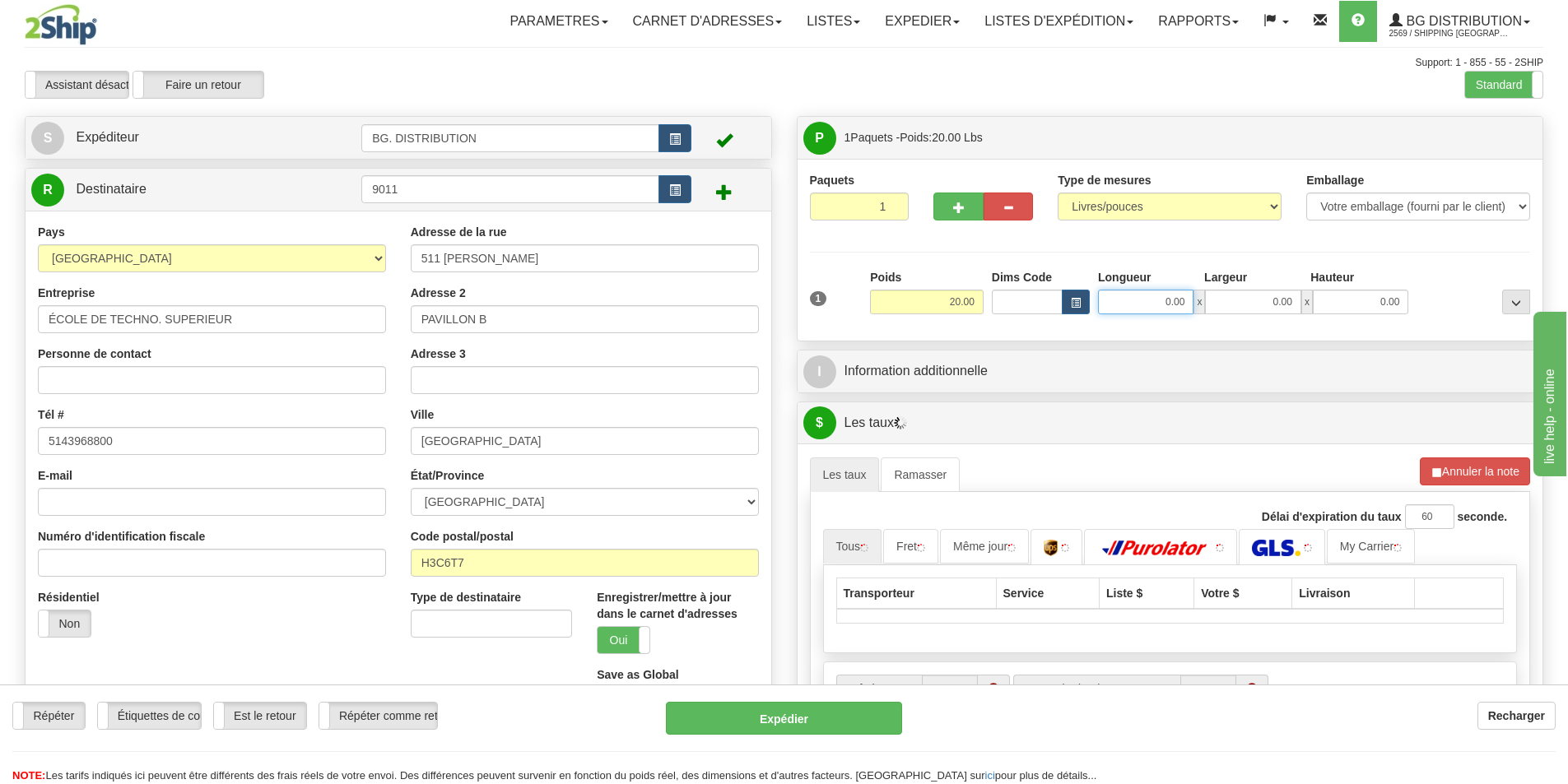
click at [1157, 303] on input "0.00" at bounding box center [1145, 301] width 96 height 24
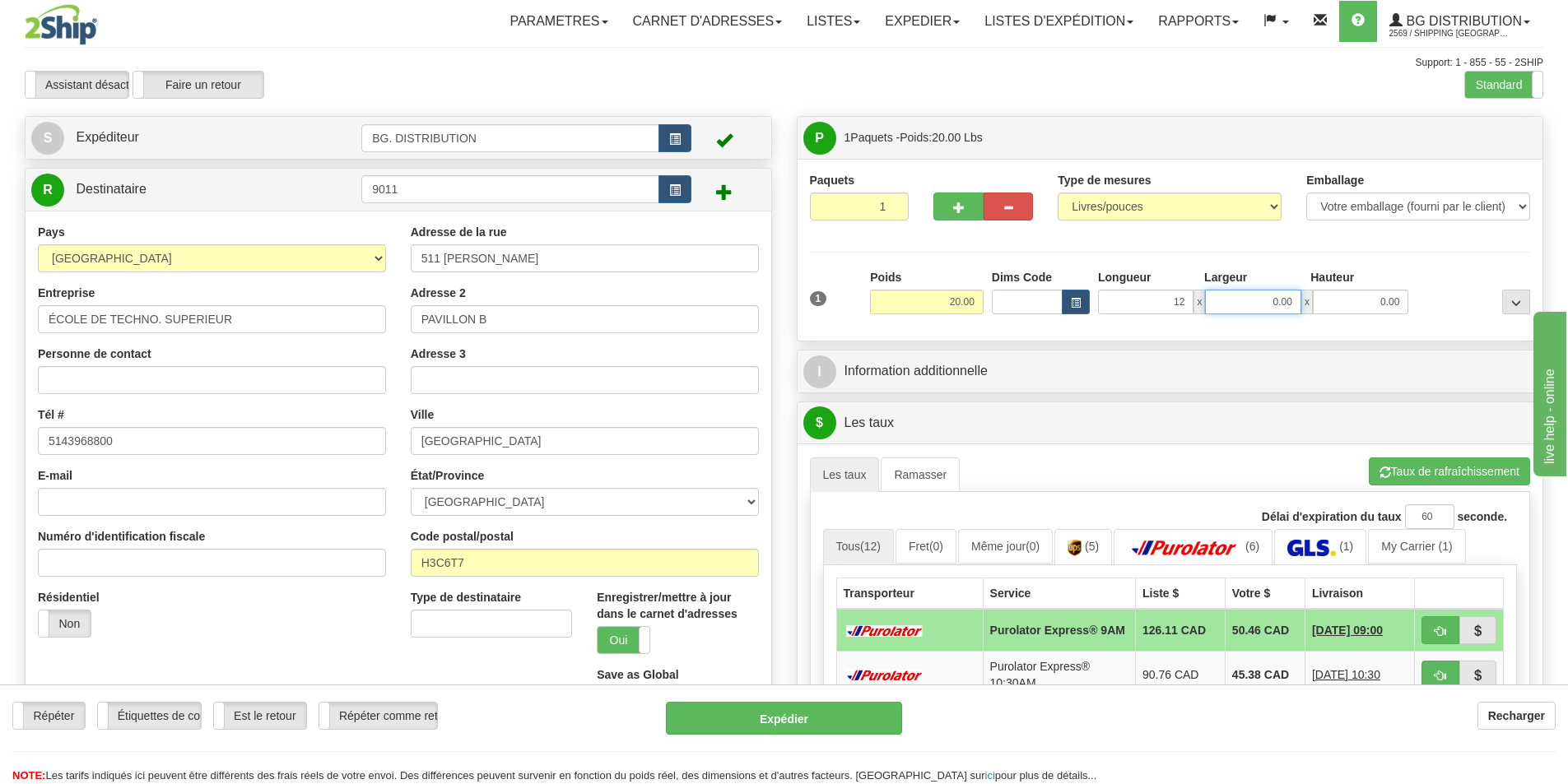
type input "12.00"
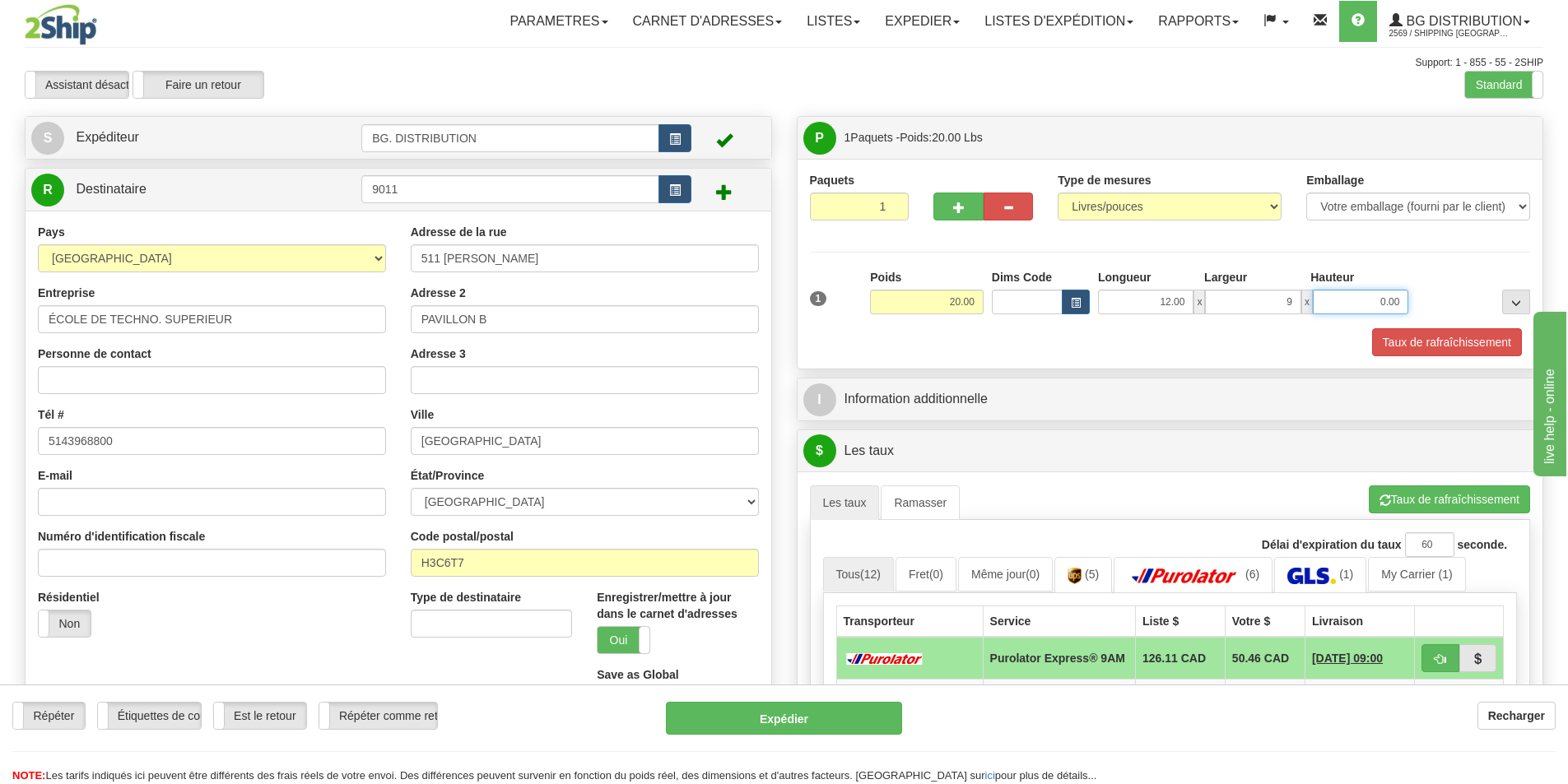
type input "9.00"
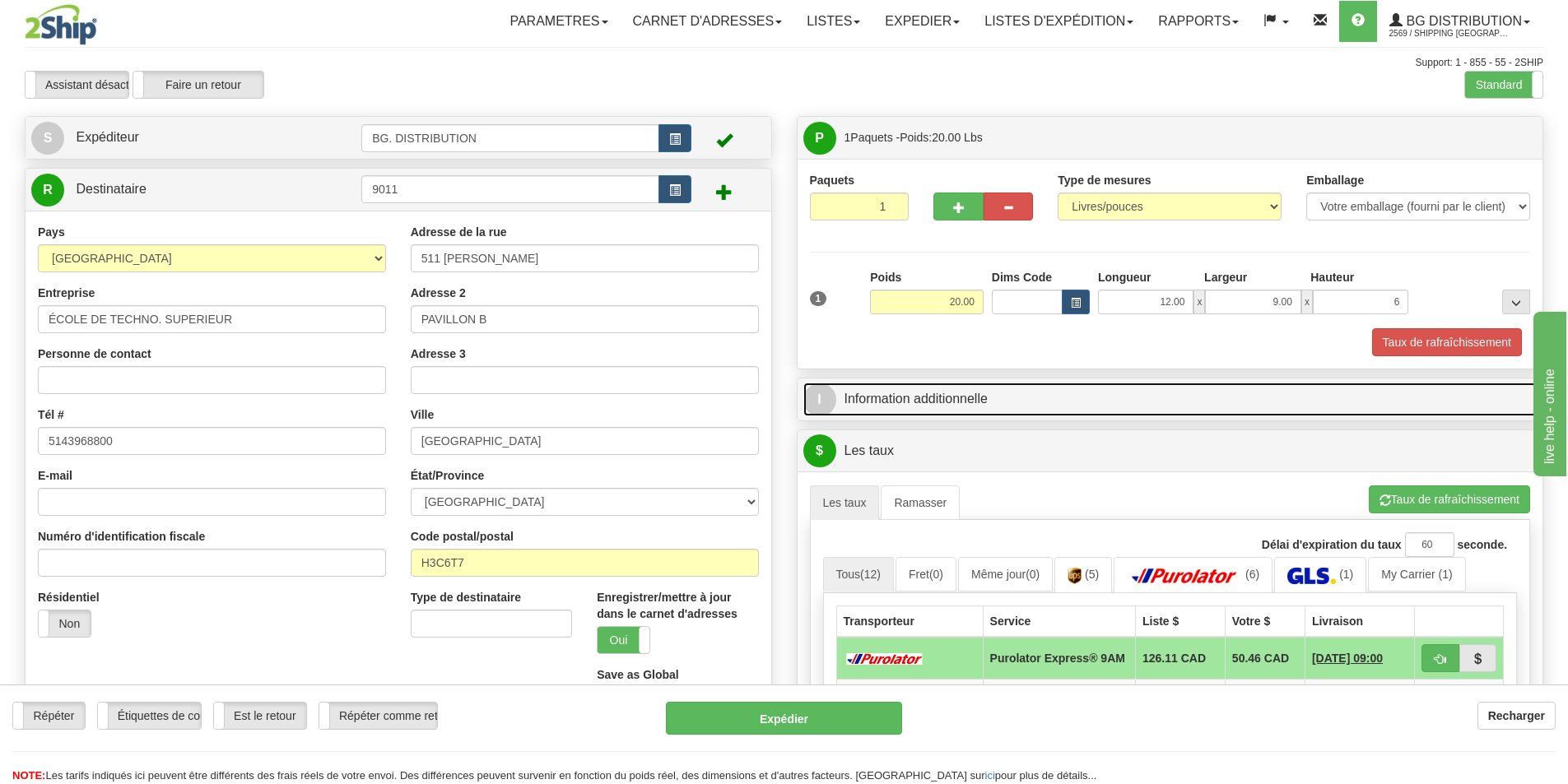
type input "6.00"
click at [1102, 395] on link "I Information additionnelle" at bounding box center [1170, 399] width 734 height 34
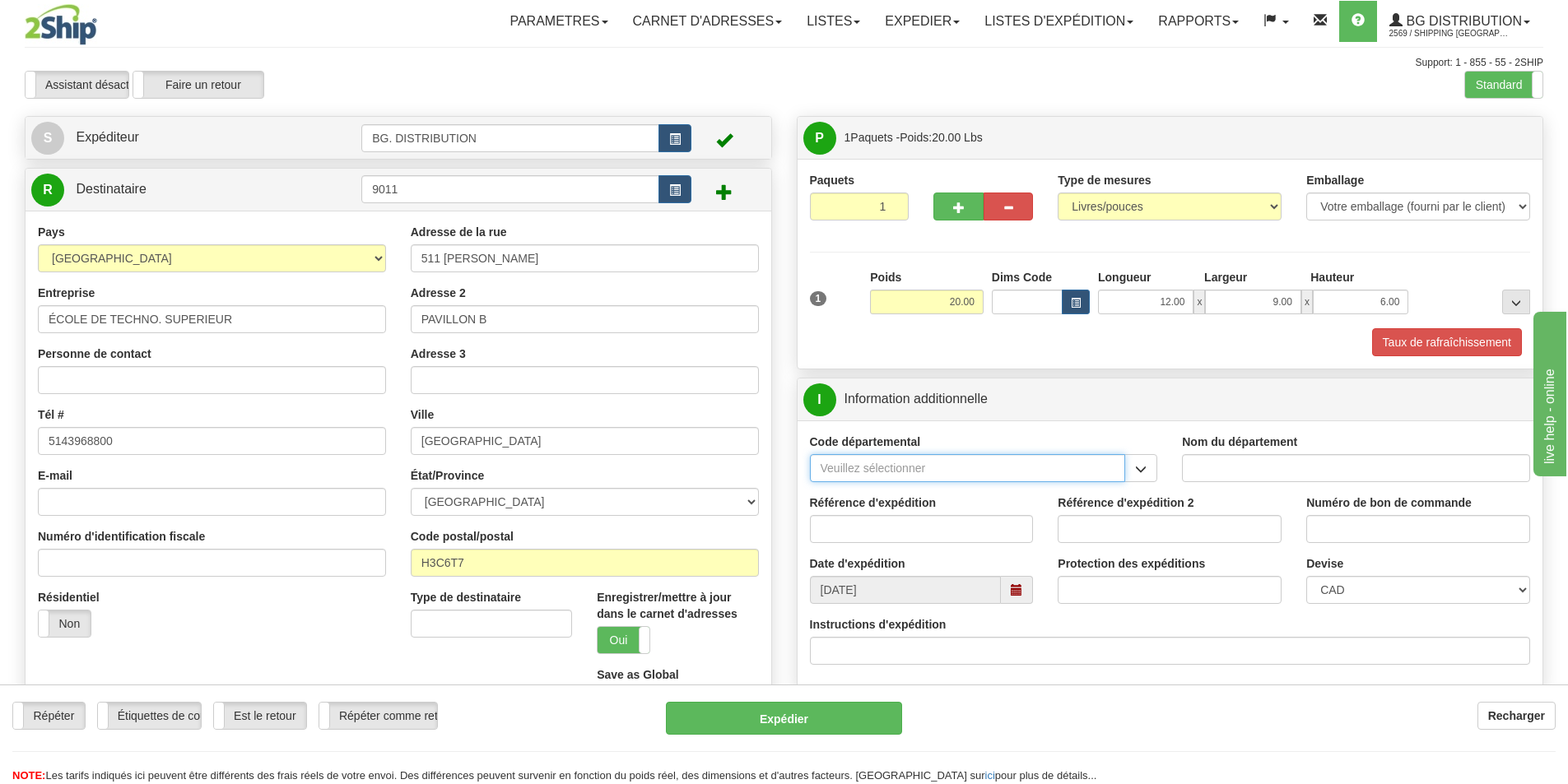
click at [1076, 476] on input "Code départemental" at bounding box center [967, 468] width 316 height 28
click at [989, 536] on input "Référence d'expédition" at bounding box center [921, 529] width 224 height 28
type input "."
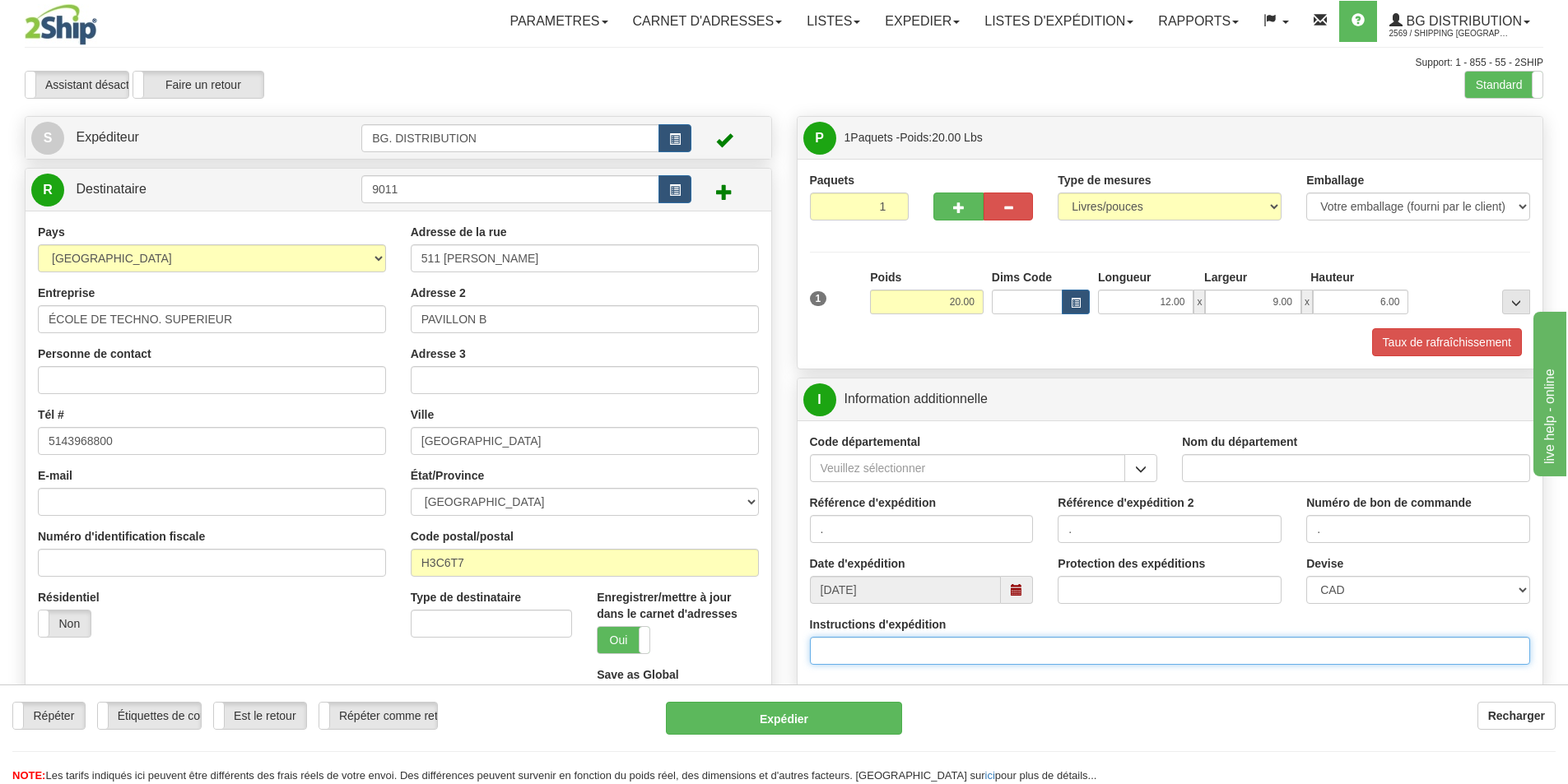
click at [924, 653] on input "Instructions d'expédition" at bounding box center [1170, 651] width 721 height 28
type input "3"
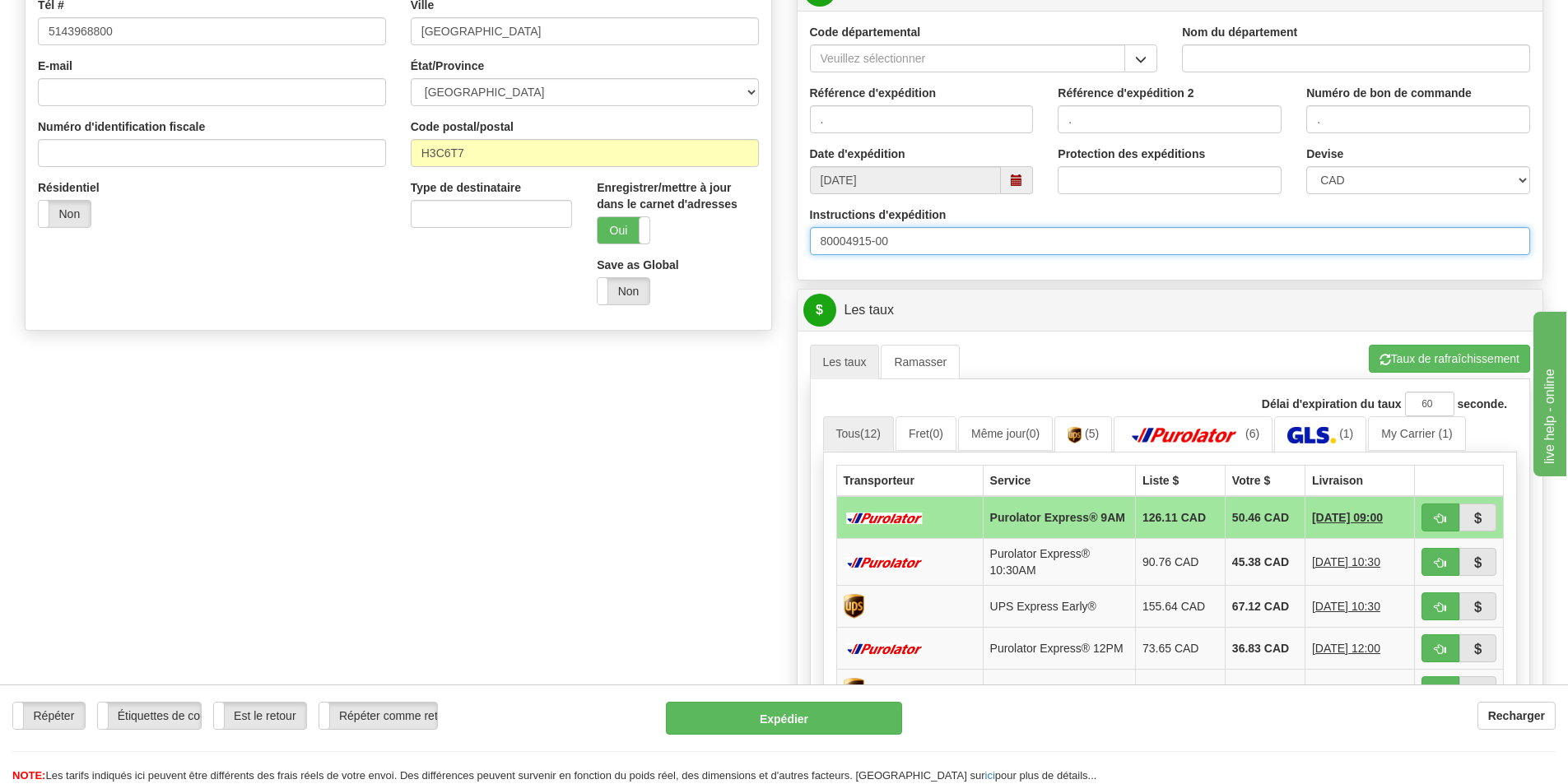
scroll to position [411, 0]
type input "80004915-00"
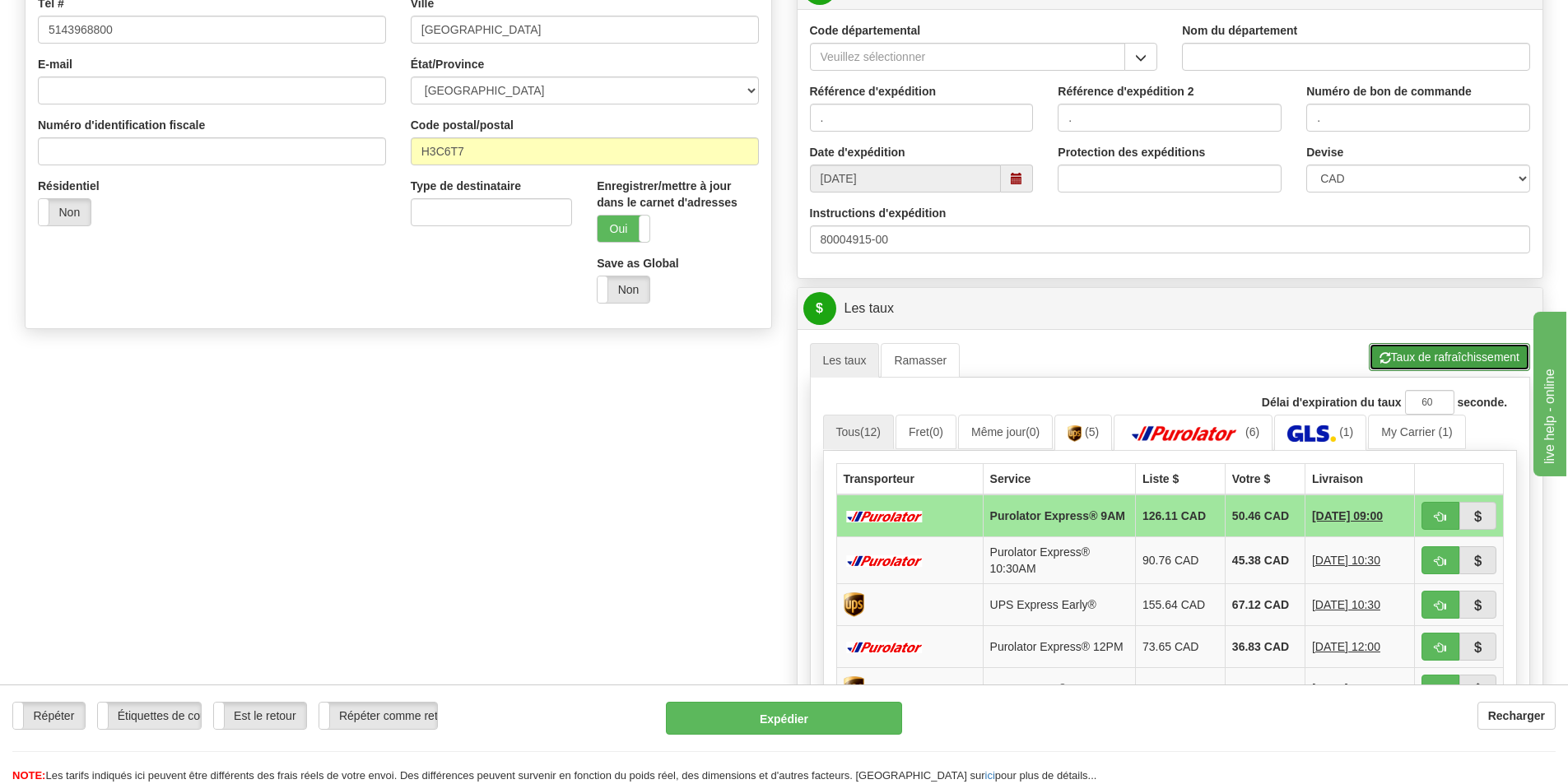
click at [1422, 362] on button "Taux de rafraîchissement" at bounding box center [1449, 357] width 161 height 28
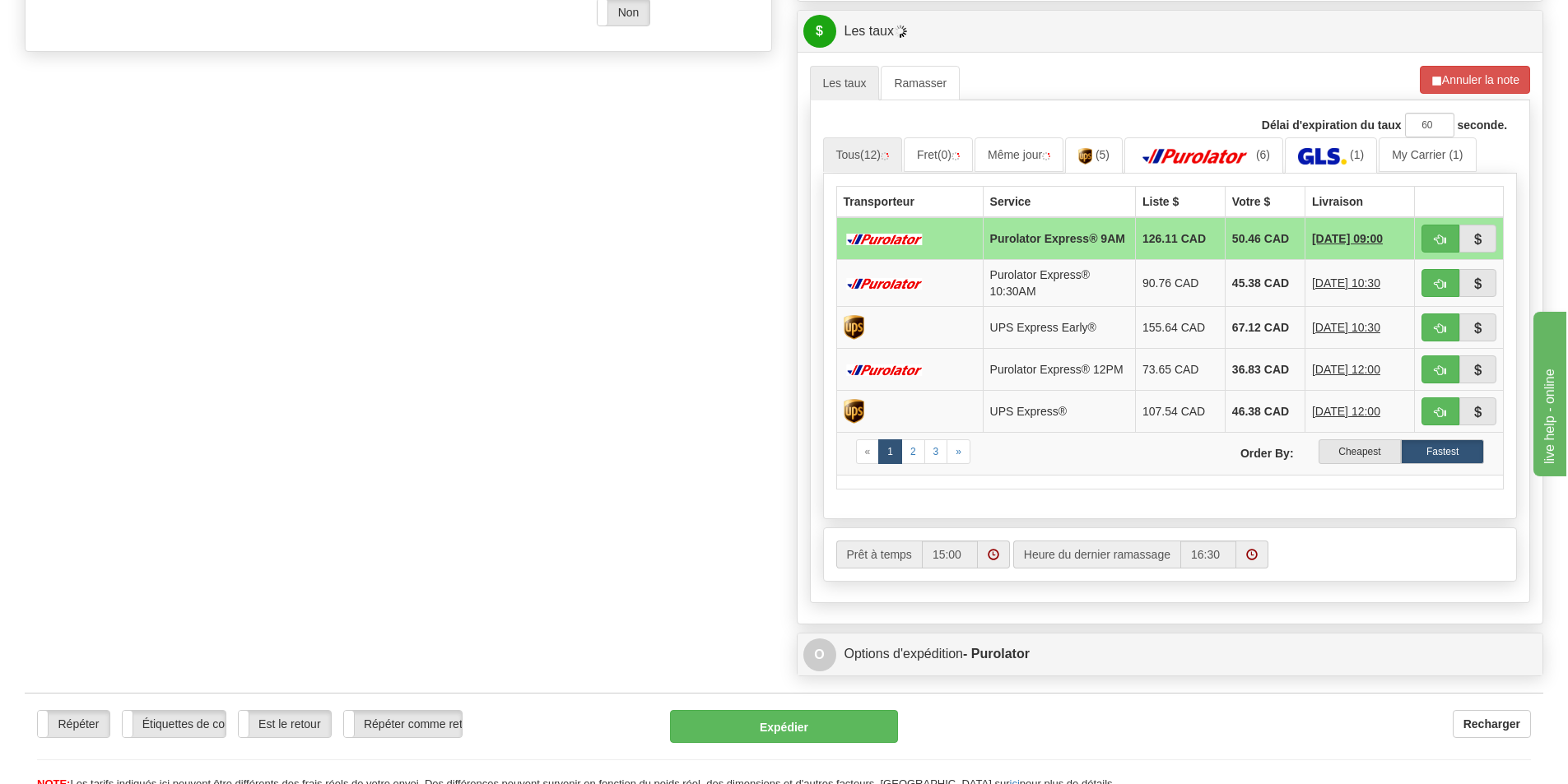
scroll to position [740, 0]
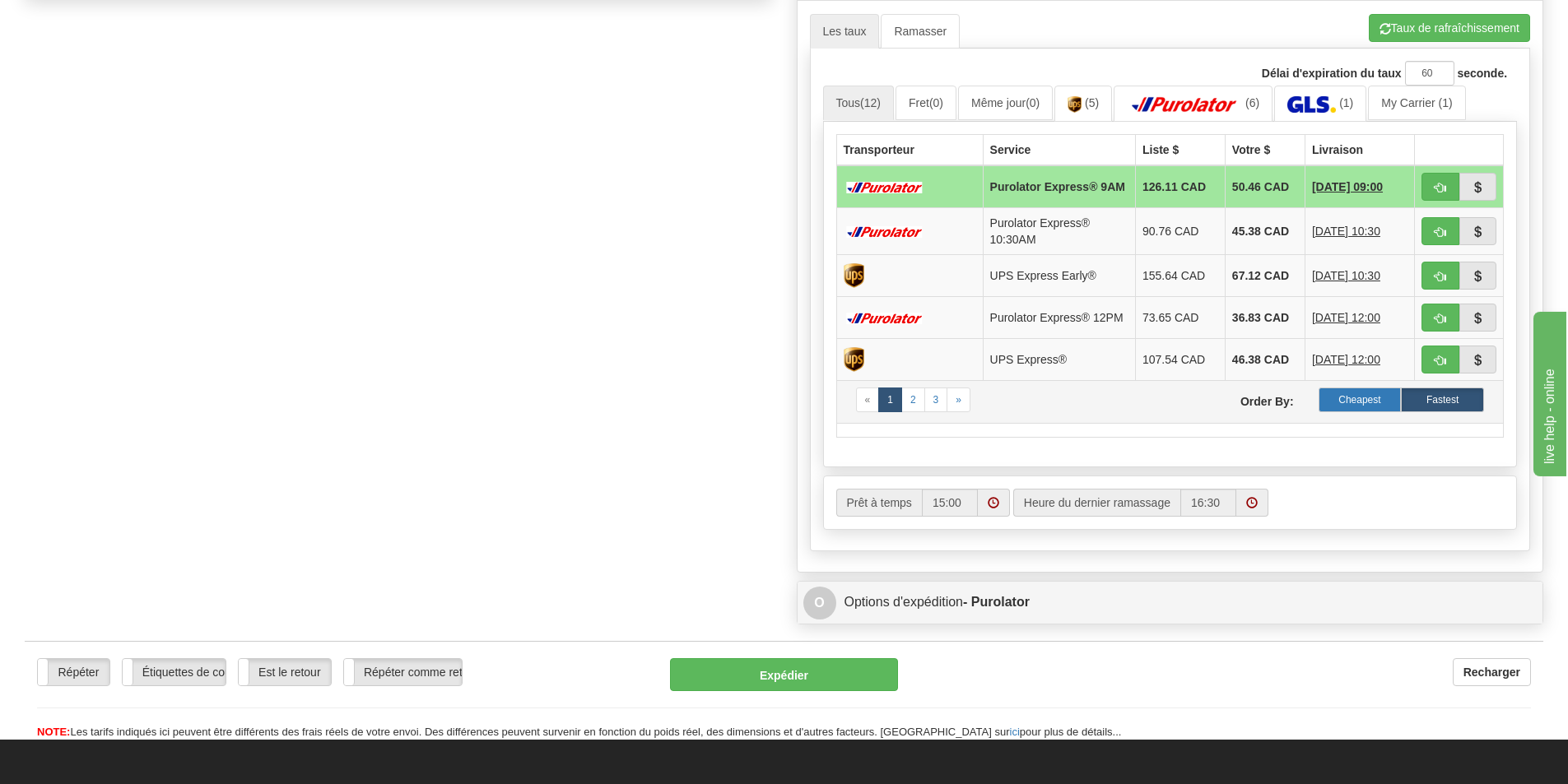
click at [1368, 409] on label "Cheapest" at bounding box center [1359, 400] width 83 height 24
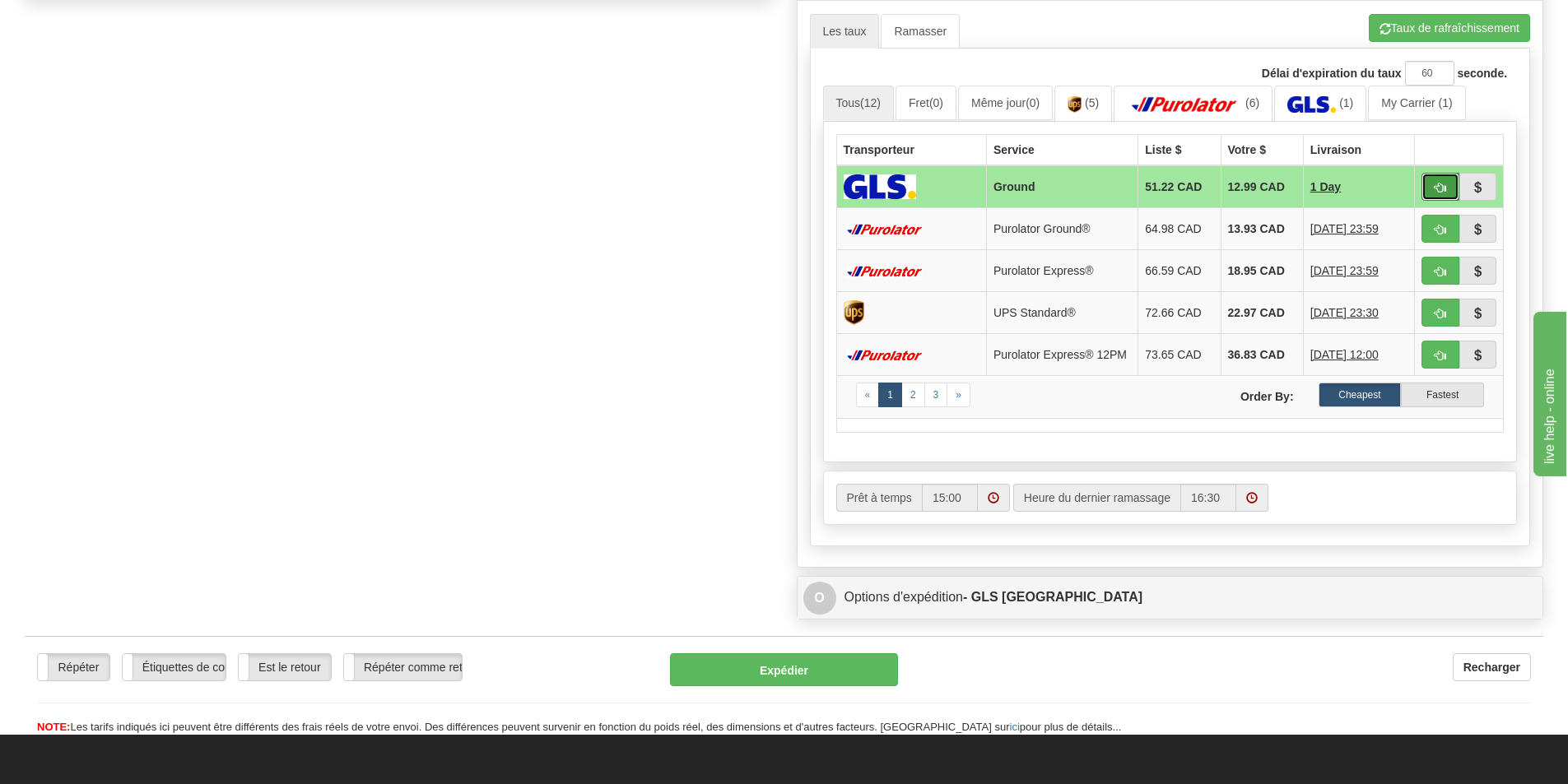
click at [1427, 180] on button "button" at bounding box center [1440, 186] width 37 height 28
type input "1"
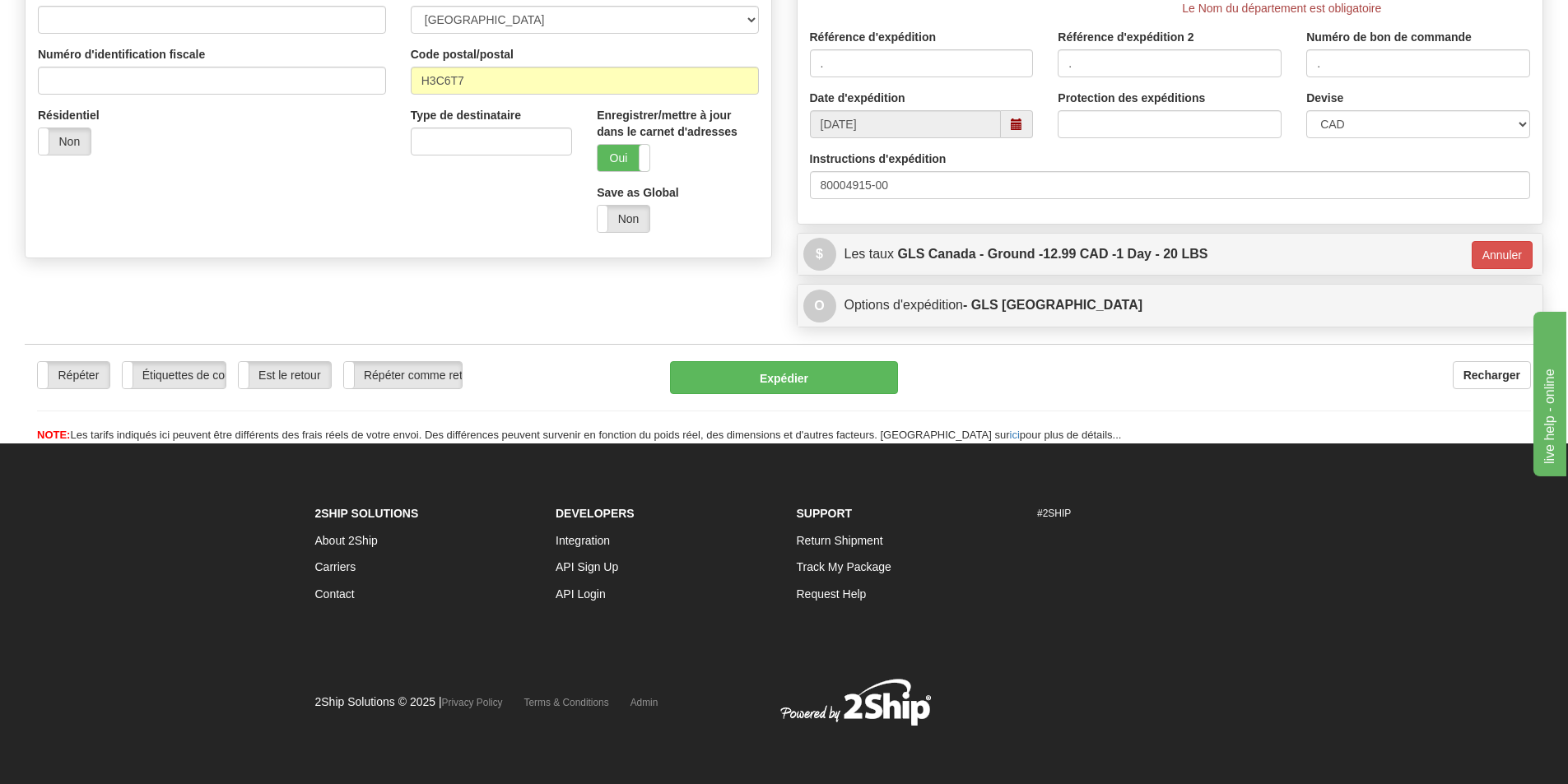
scroll to position [483, 0]
click at [791, 372] on button "Expédier" at bounding box center [784, 377] width 228 height 33
click at [792, 378] on button "Expédier" at bounding box center [784, 377] width 228 height 33
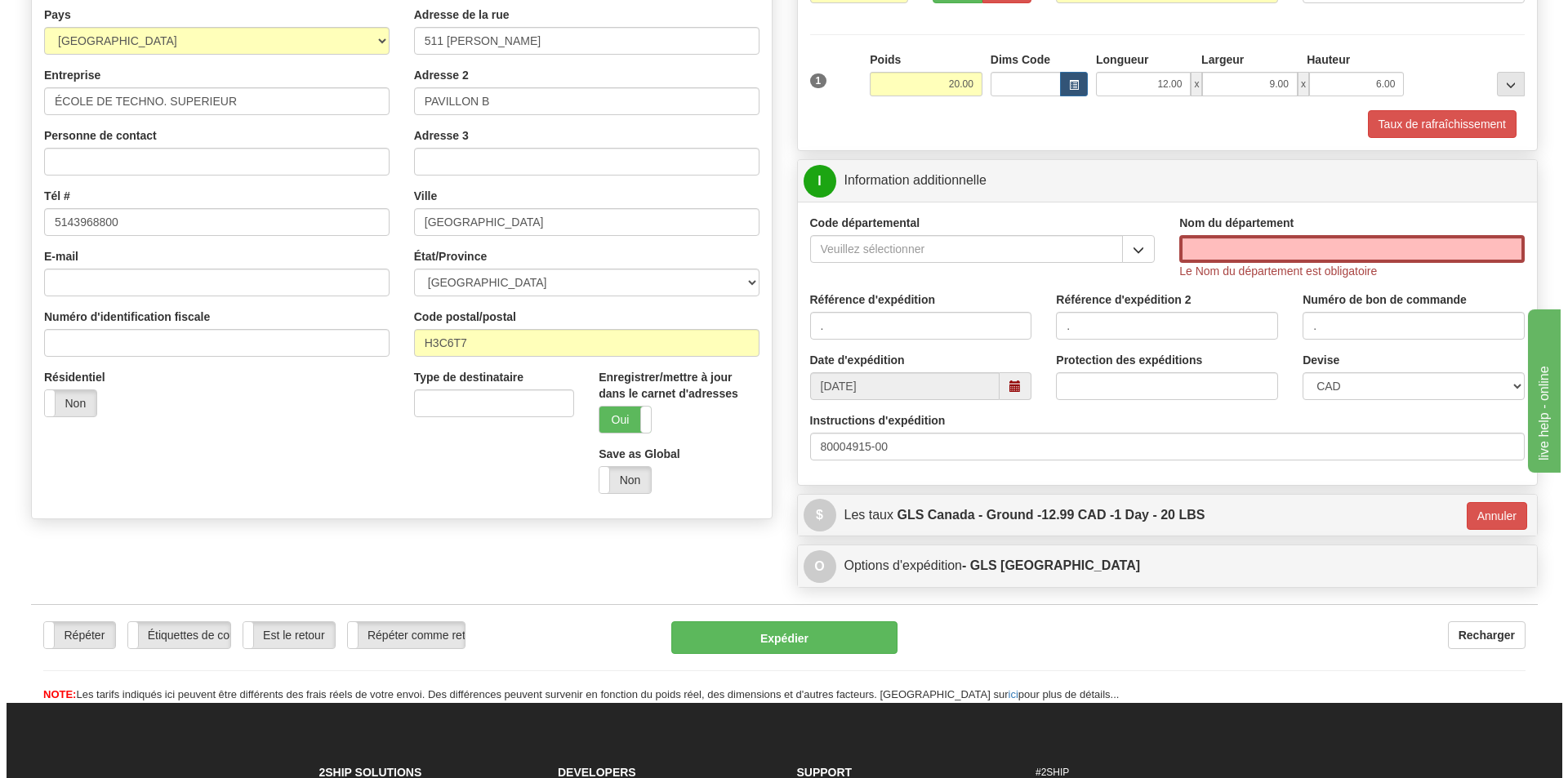
scroll to position [153, 0]
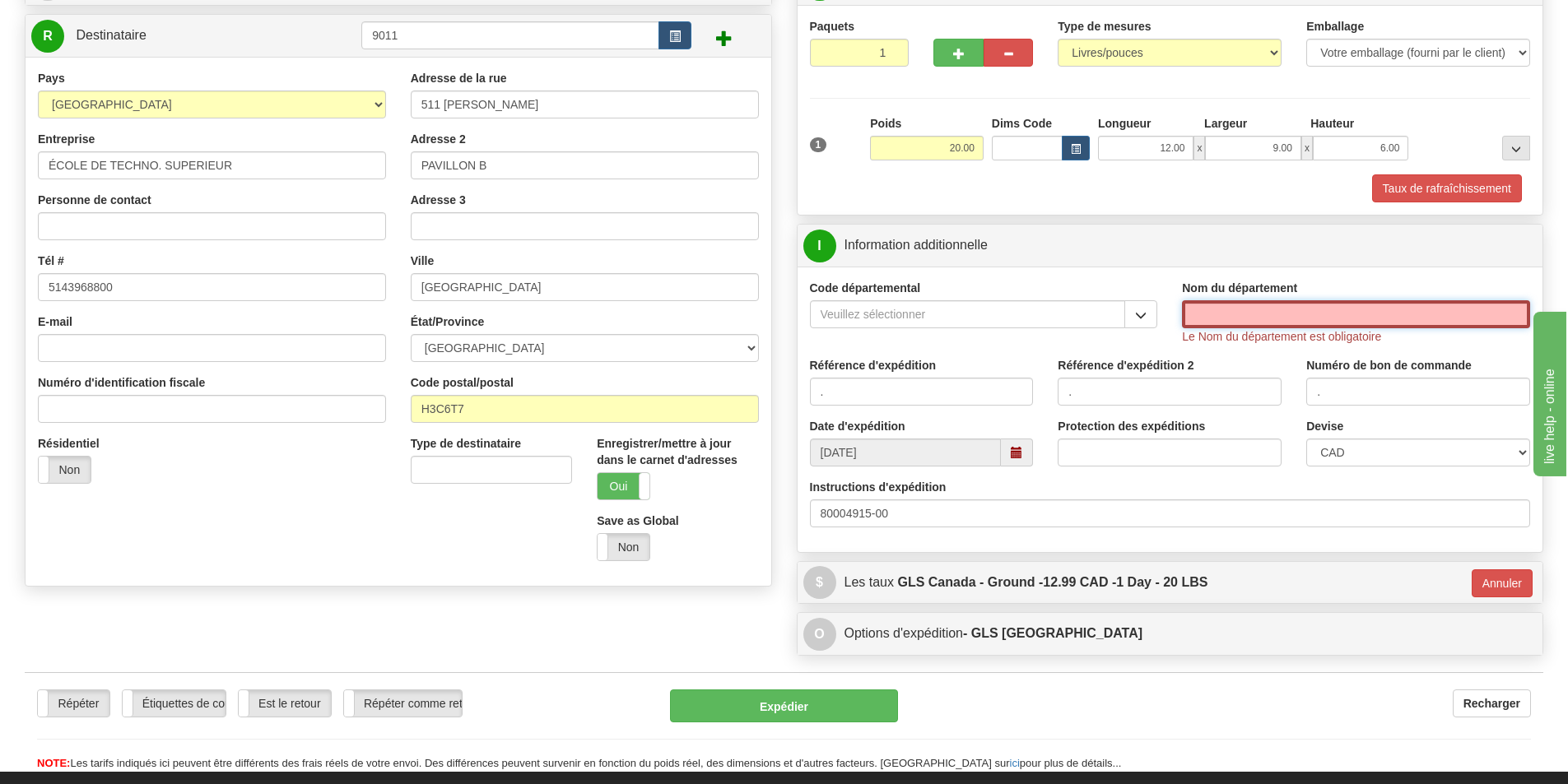
click at [1198, 301] on input "Nom du département" at bounding box center [1355, 314] width 348 height 28
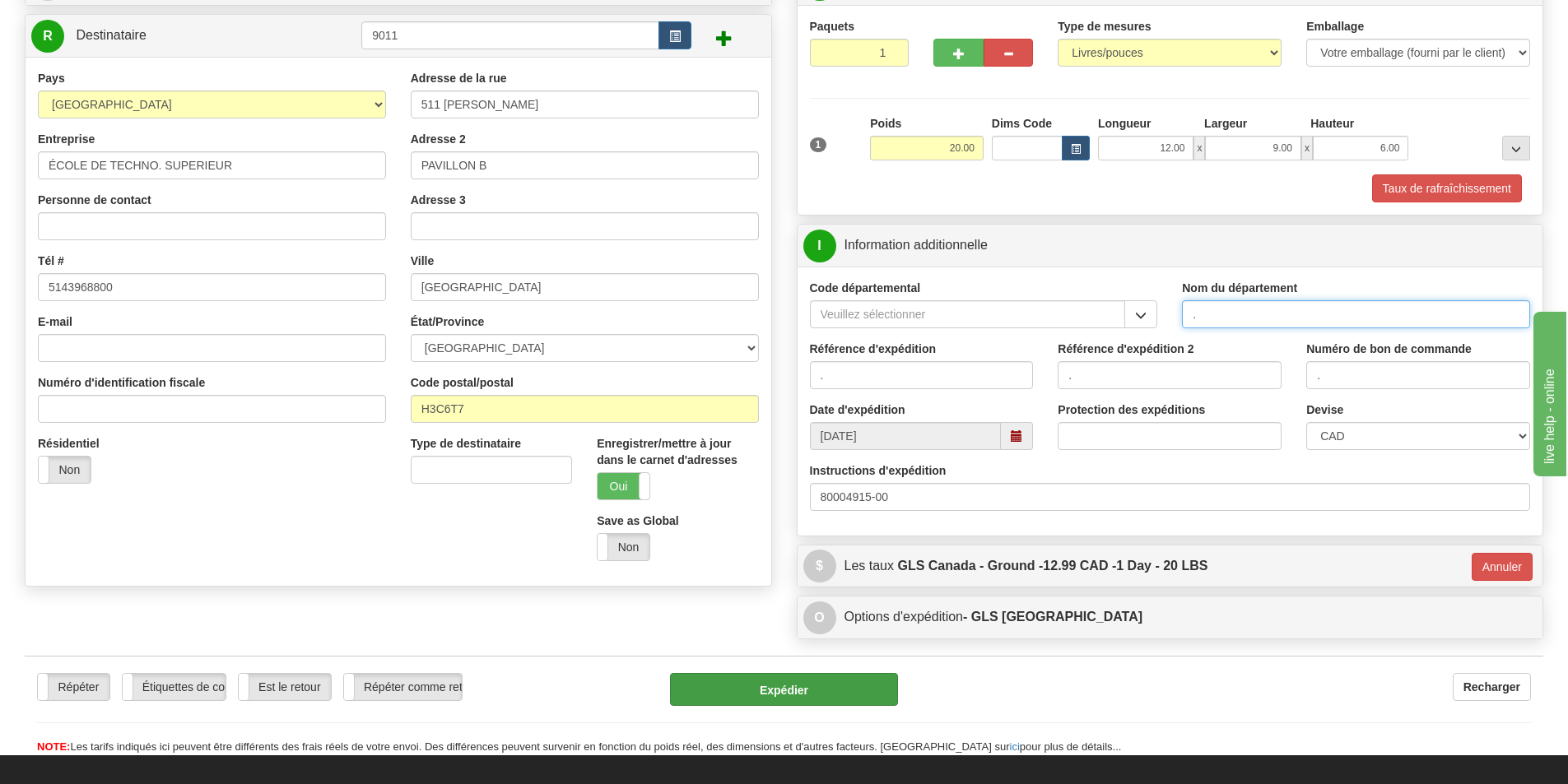
type input "."
click at [845, 681] on button "Expédier" at bounding box center [784, 689] width 228 height 33
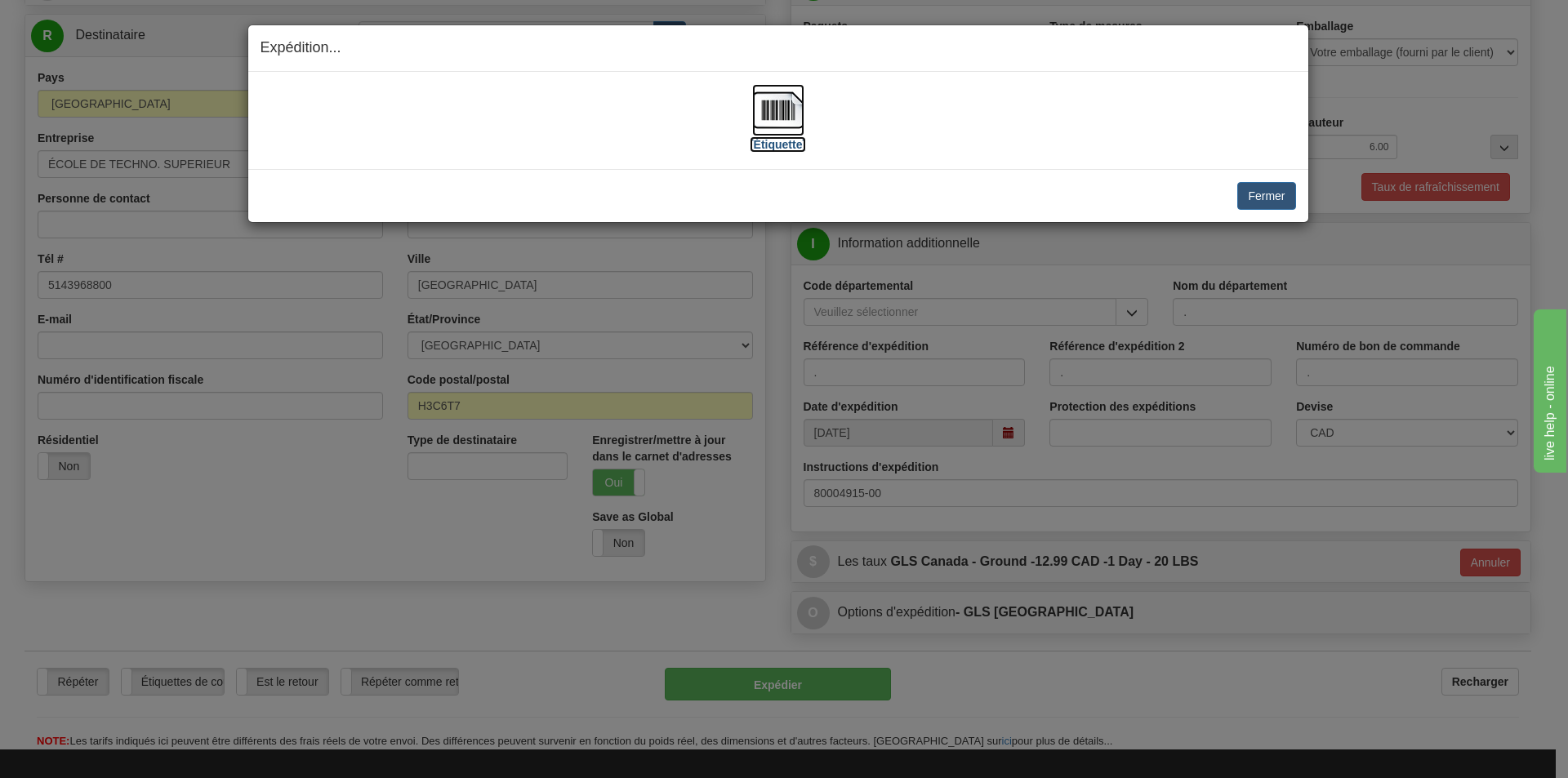
click at [779, 117] on img at bounding box center [778, 110] width 52 height 52
click at [1258, 189] on button "Fermer" at bounding box center [1265, 196] width 58 height 28
